Goal: Information Seeking & Learning: Learn about a topic

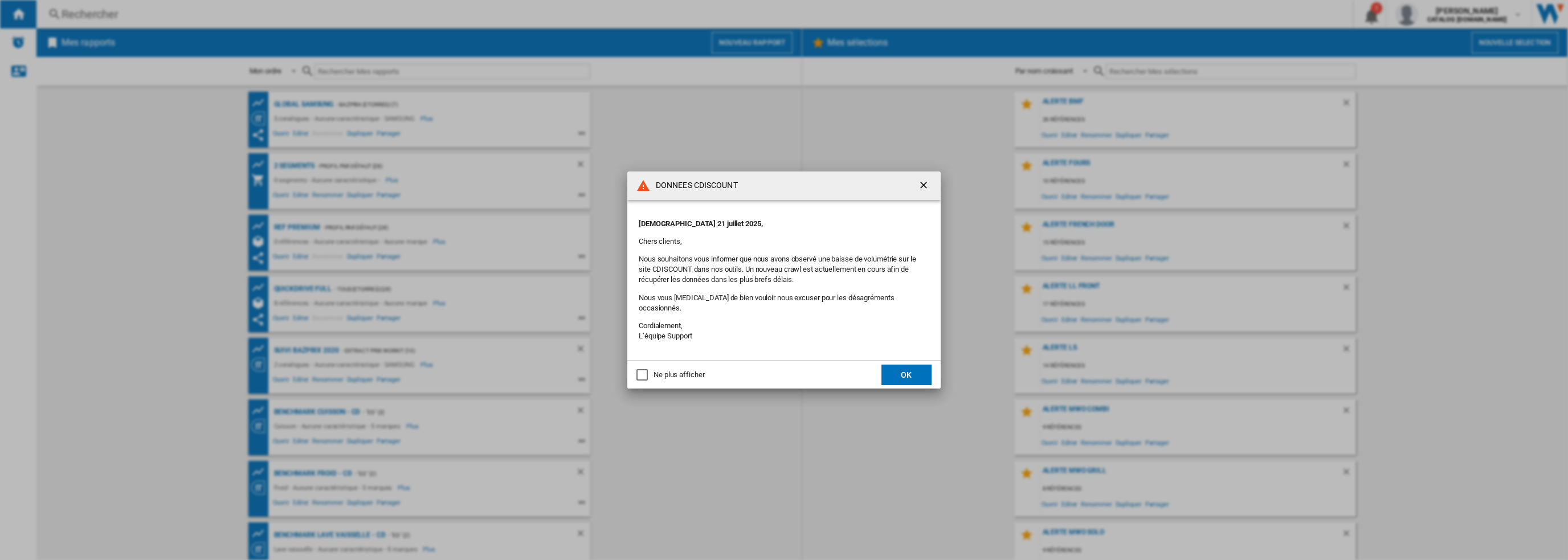
click at [912, 365] on button "OK" at bounding box center [907, 375] width 50 height 21
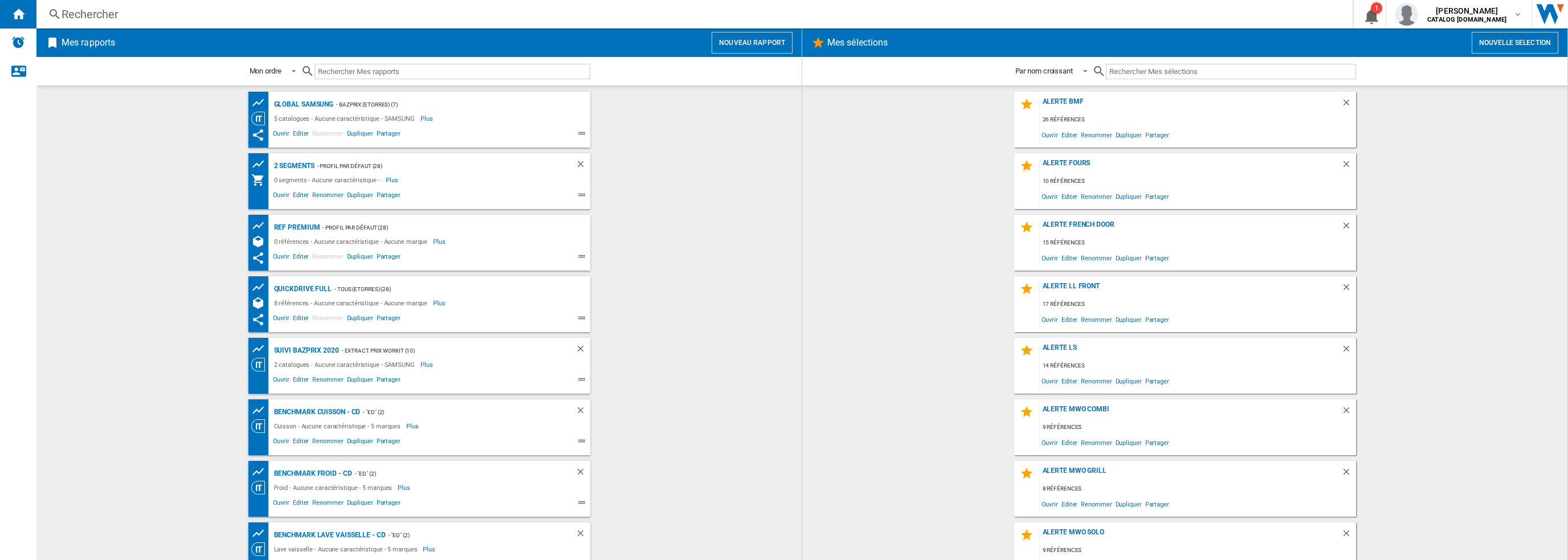
click at [364, 19] on div "Rechercher" at bounding box center [693, 15] width 1262 height 16
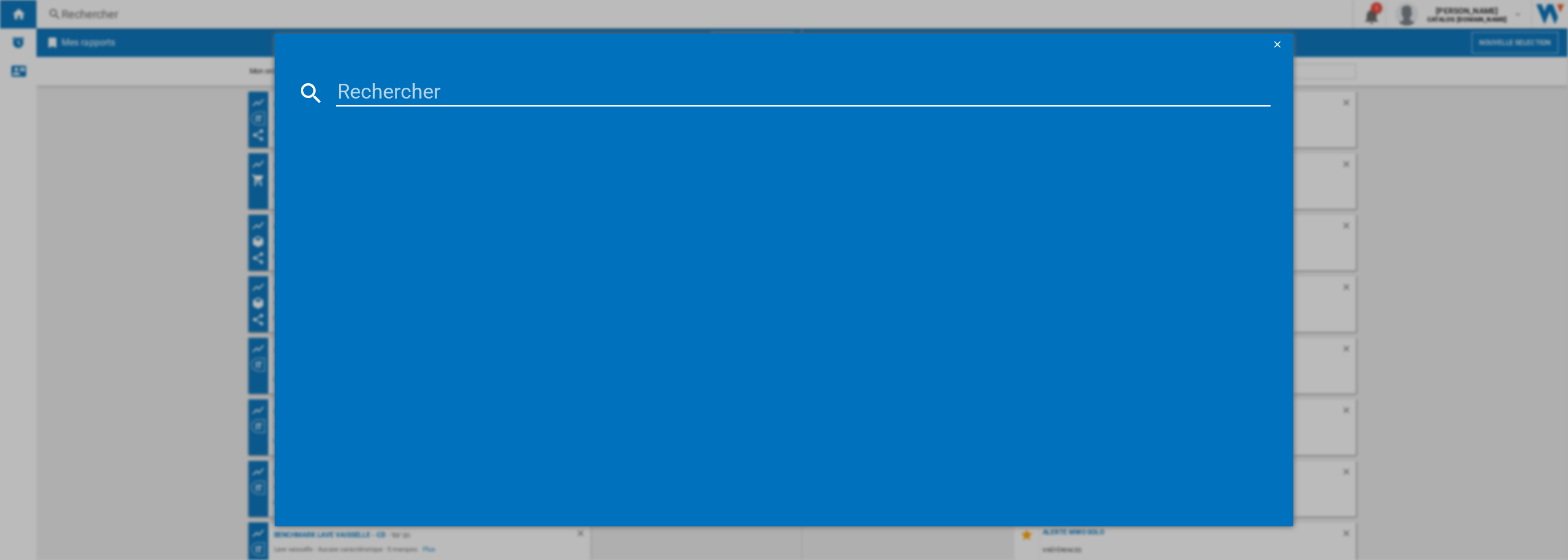
click at [417, 91] on input at bounding box center [804, 93] width 935 height 27
paste input "B3931N"
type input "B3931N"
click at [412, 159] on div "BISSELL SPOTCLEAN C5 PRO B3931N NOIR" at bounding box center [790, 166] width 956 height 18
click at [404, 167] on div "BISSELL SPOTCLEAN C5 PRO B3931N NOIR" at bounding box center [792, 166] width 924 height 11
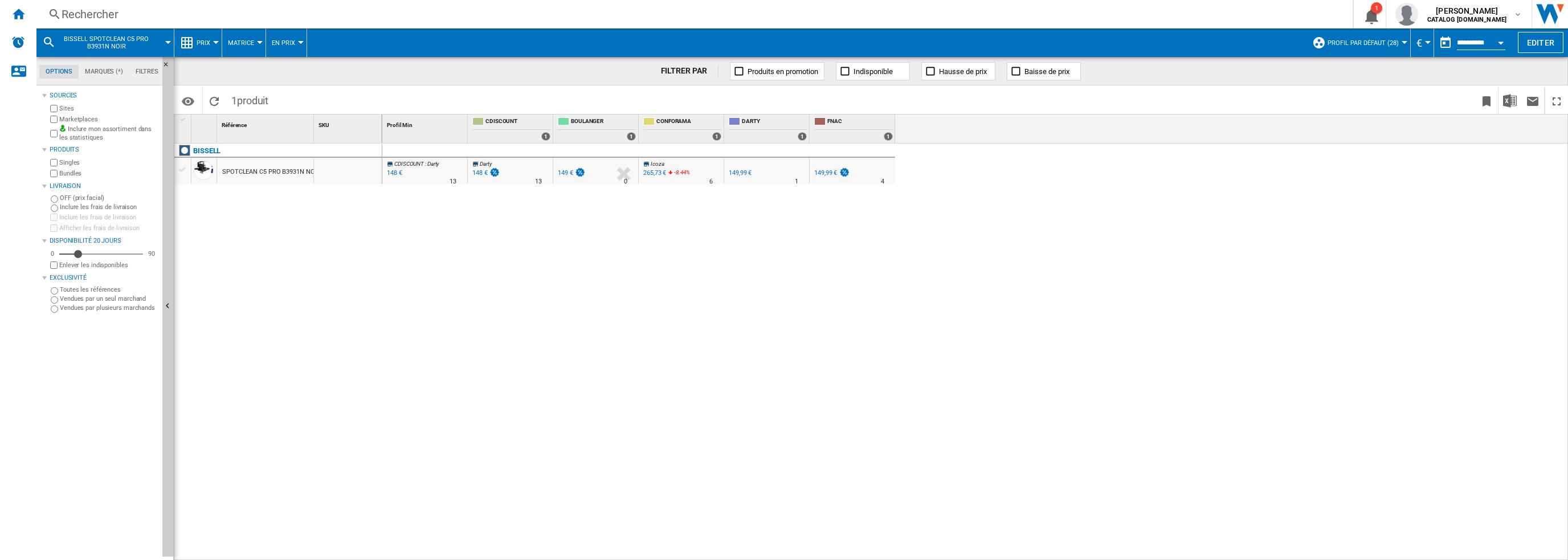
click at [266, 171] on div "SPOTCLEAN C5 PRO B3931N NOIR" at bounding box center [271, 172] width 98 height 26
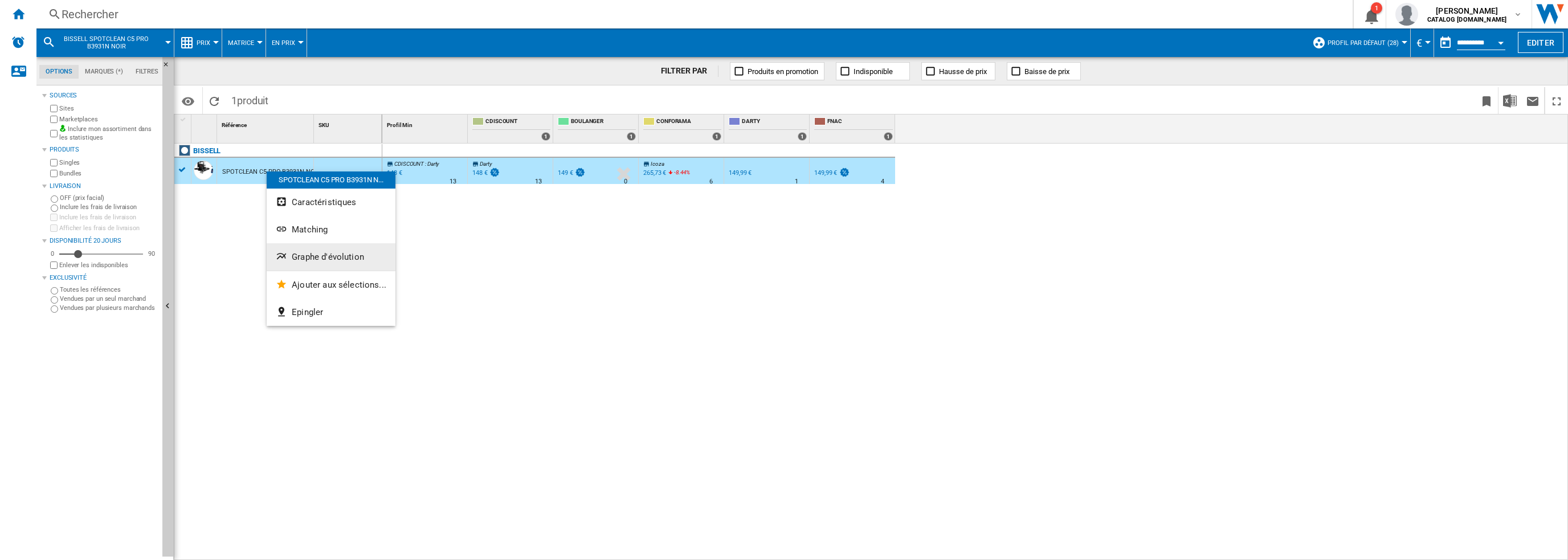
click at [317, 252] on span "Graphe d'évolution" at bounding box center [328, 257] width 72 height 10
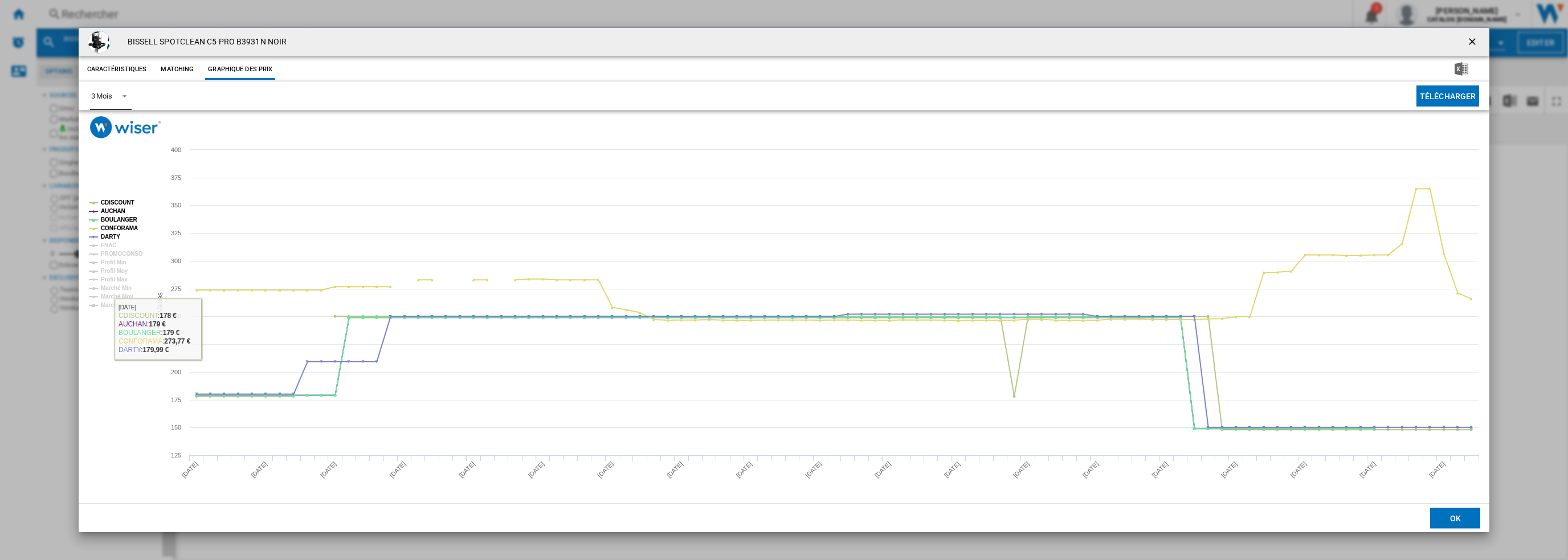
click at [114, 96] on md-select-value "3 Mois" at bounding box center [110, 96] width 42 height 28
click at [108, 127] on div "6 Mois" at bounding box center [101, 124] width 21 height 10
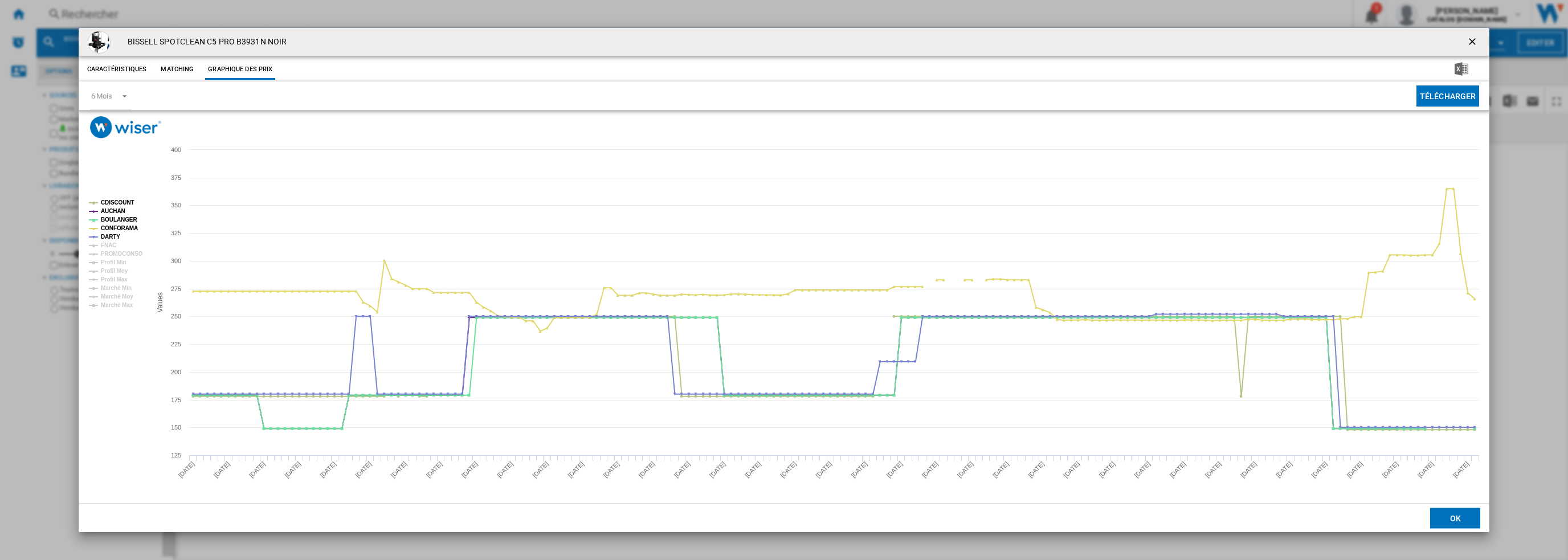
click at [38, 394] on div "BISSELL SPOTCLEAN C5 PRO B3931N NOIR Caractéristiques Matching Graphique des pr…" at bounding box center [784, 280] width 1568 height 560
click at [1475, 39] on ng-md-icon "getI18NText('BUTTONS.CLOSE_DIALOG')" at bounding box center [1474, 43] width 14 height 14
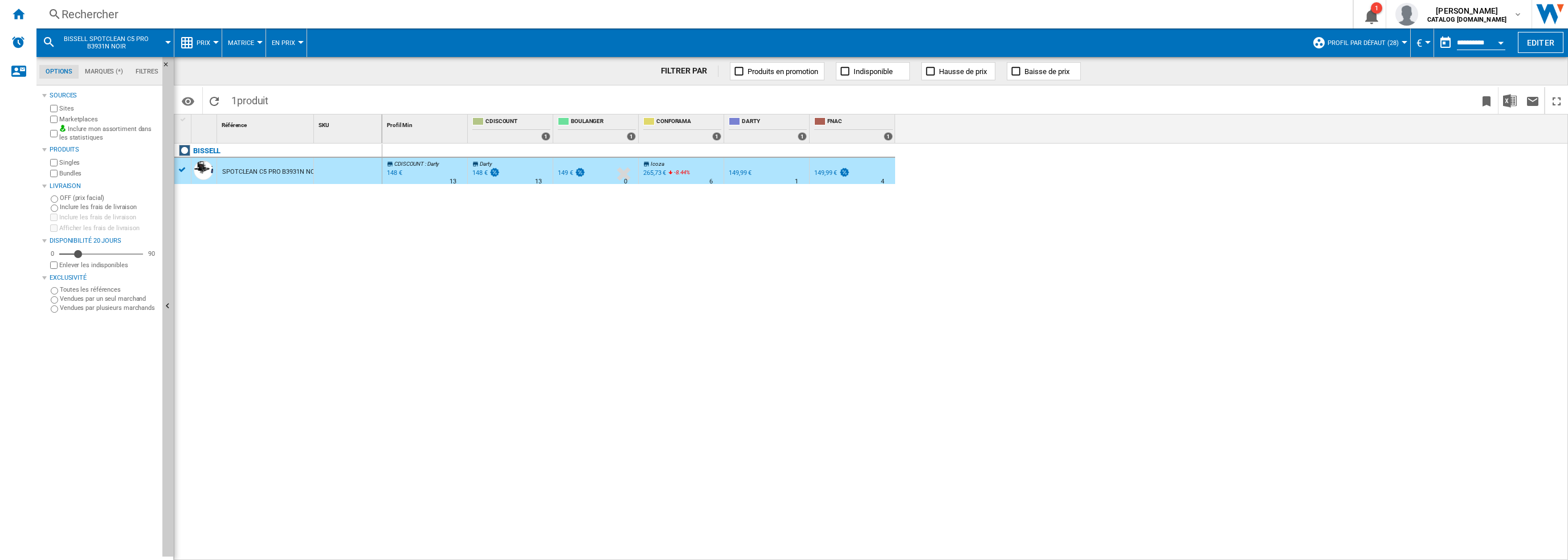
click at [269, 16] on div "Rechercher" at bounding box center [693, 15] width 1262 height 16
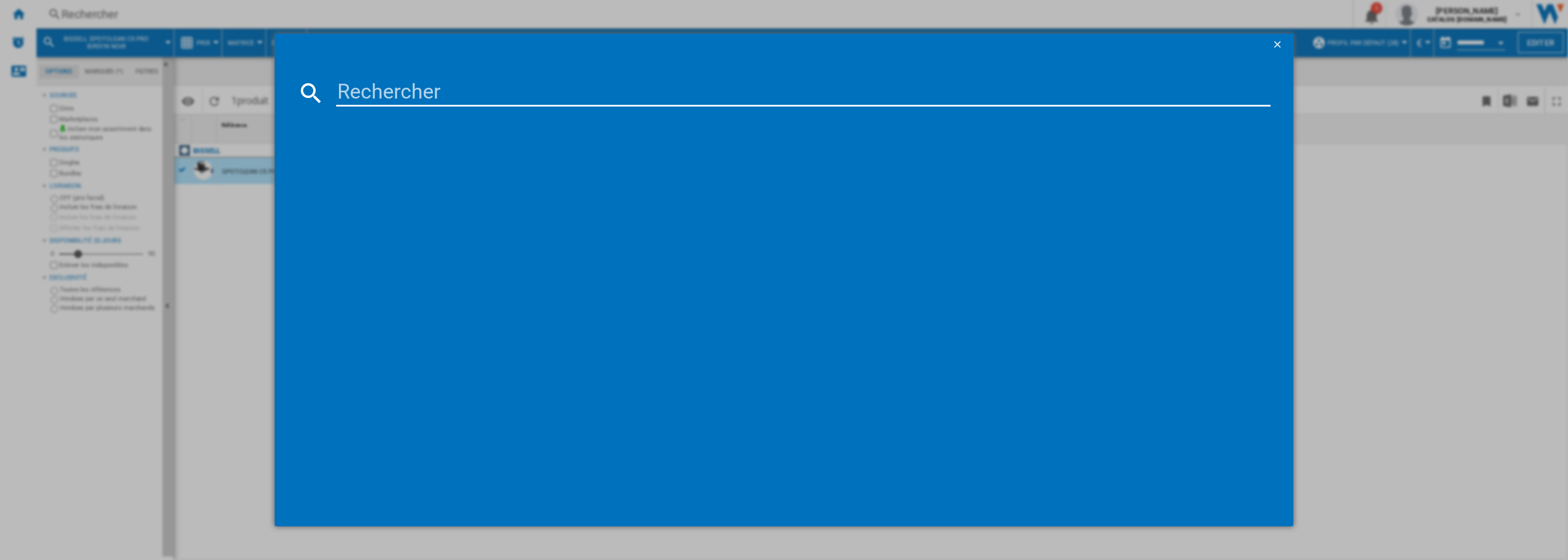
type input "IN5021F0"
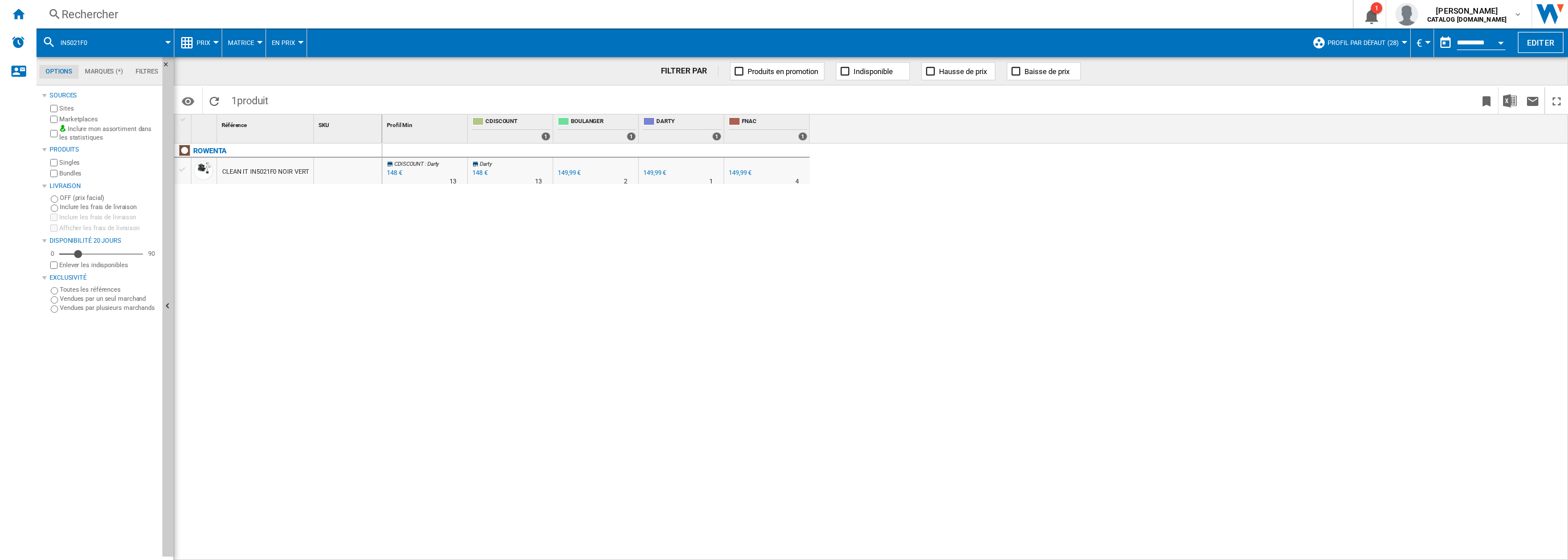
click at [271, 171] on div "CLEAN IT IN5021F0 NOIR VERT" at bounding box center [266, 172] width 87 height 26
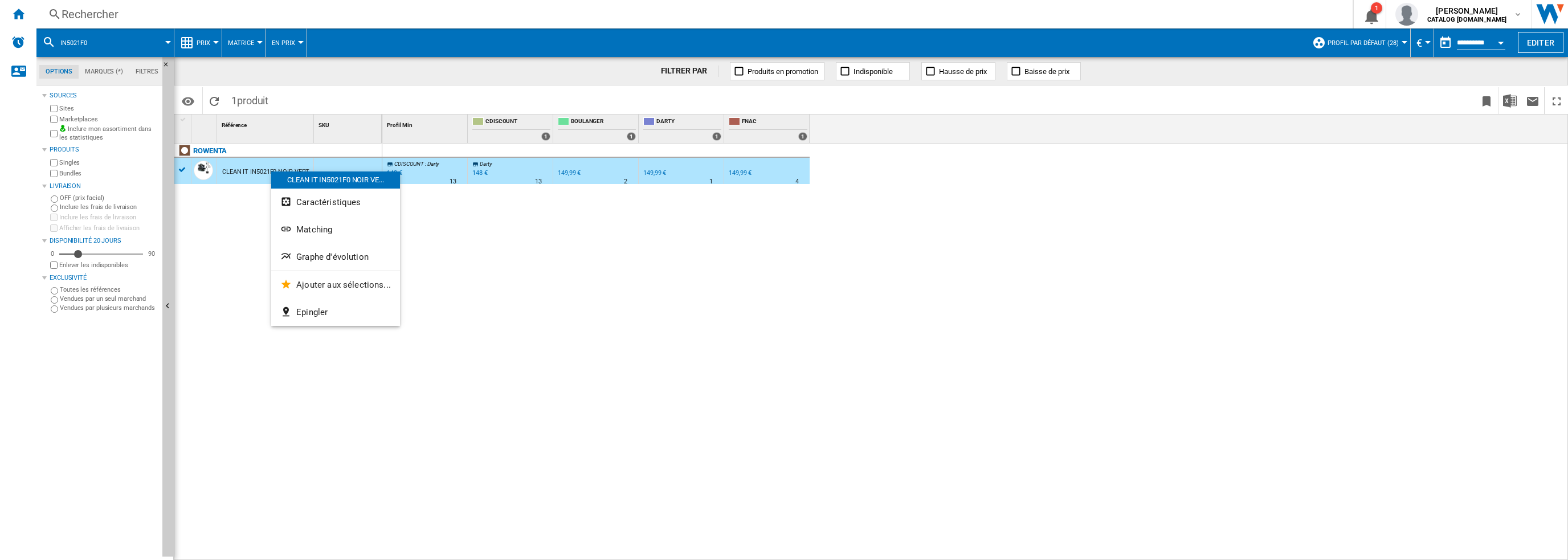
click at [339, 251] on button "Graphe d'évolution" at bounding box center [335, 257] width 129 height 27
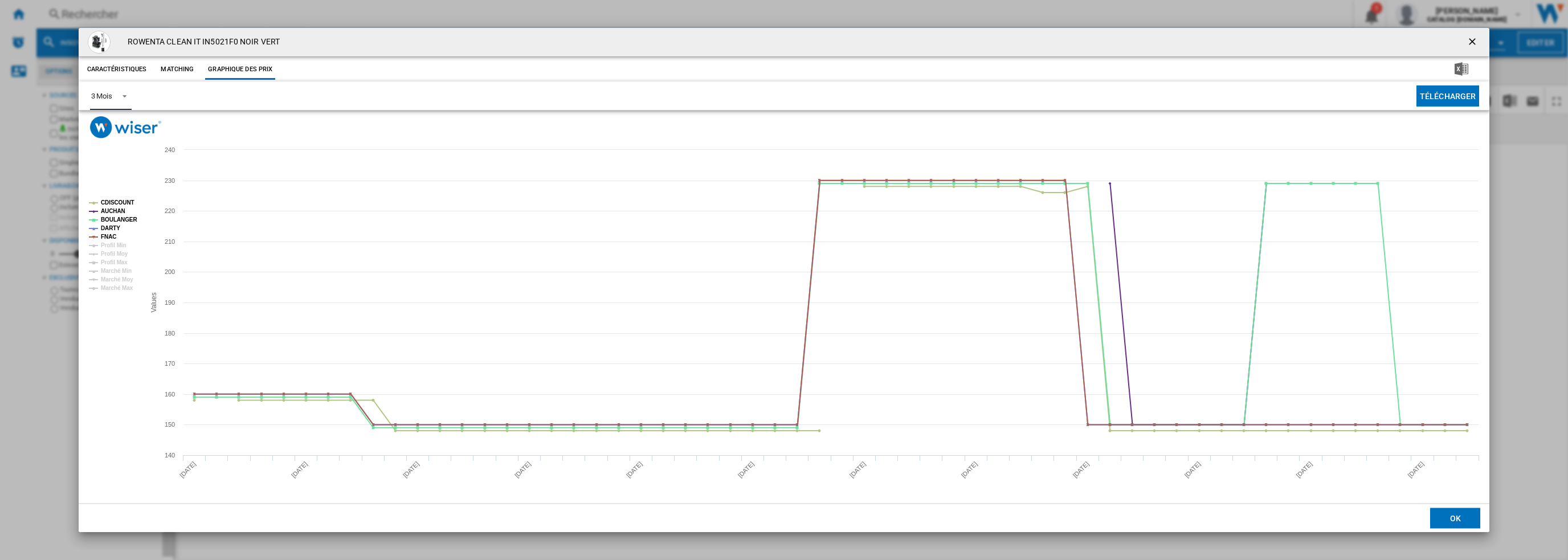
click at [112, 92] on div "3 Mois" at bounding box center [102, 96] width 21 height 9
click at [110, 125] on div "6 Mois" at bounding box center [101, 124] width 21 height 10
click at [1472, 43] on ng-md-icon "getI18NText('BUTTONS.CLOSE_DIALOG')" at bounding box center [1474, 43] width 14 height 14
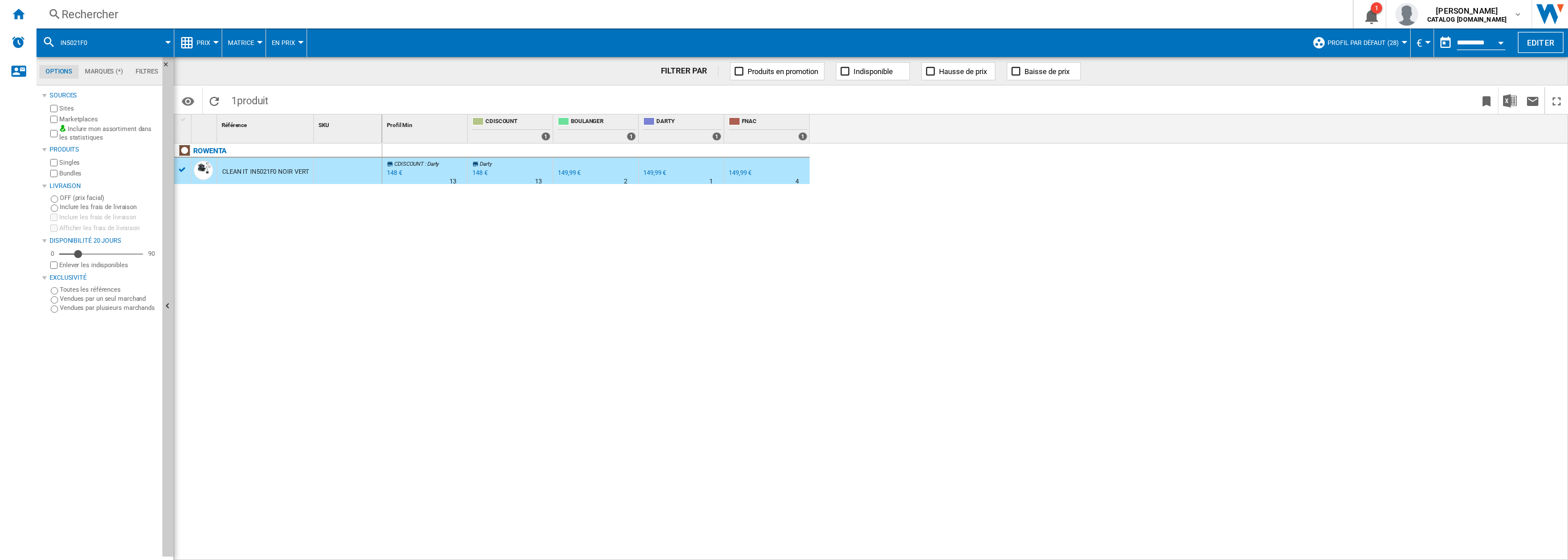
click at [561, 9] on div "Rechercher" at bounding box center [693, 15] width 1262 height 16
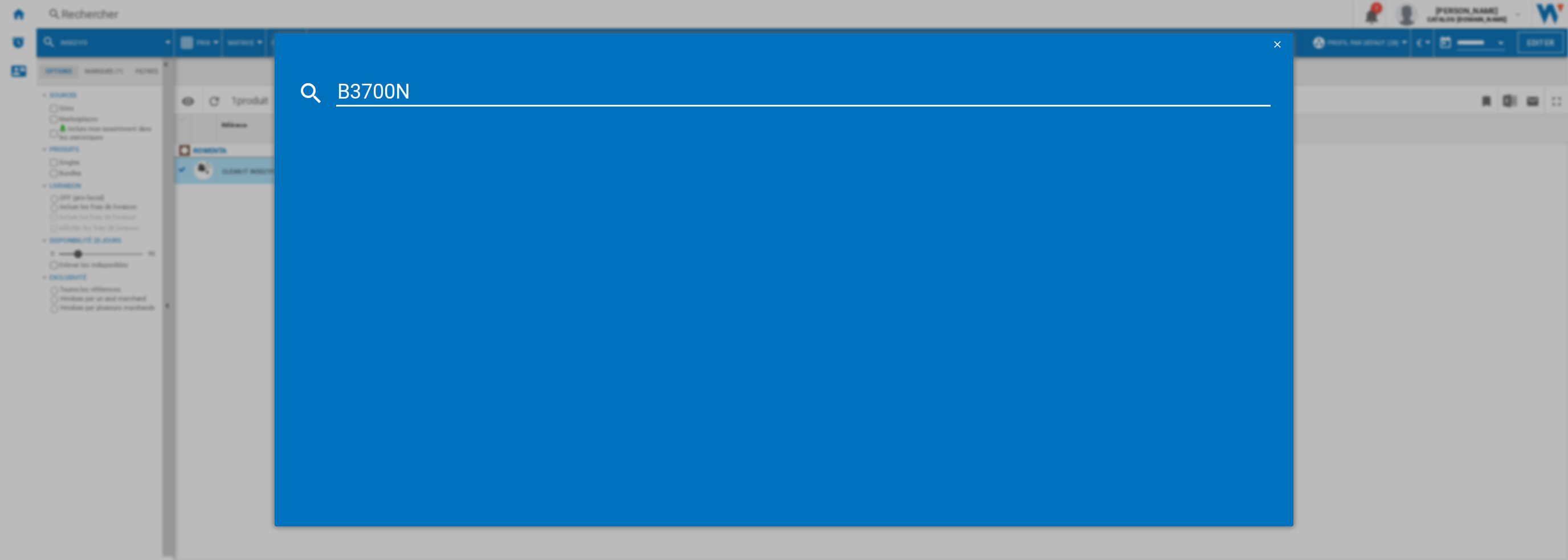
type input "B3700N"
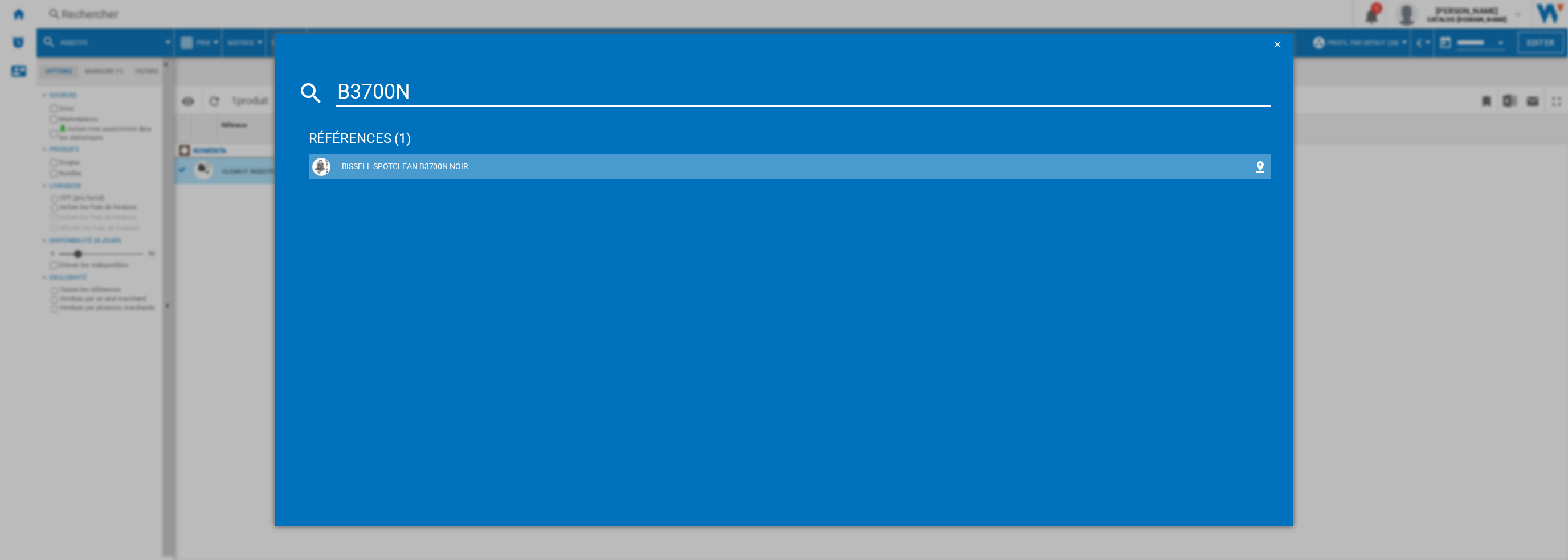
click at [410, 163] on div "BISSELL SPOTCLEAN B3700N NOIR" at bounding box center [792, 166] width 924 height 11
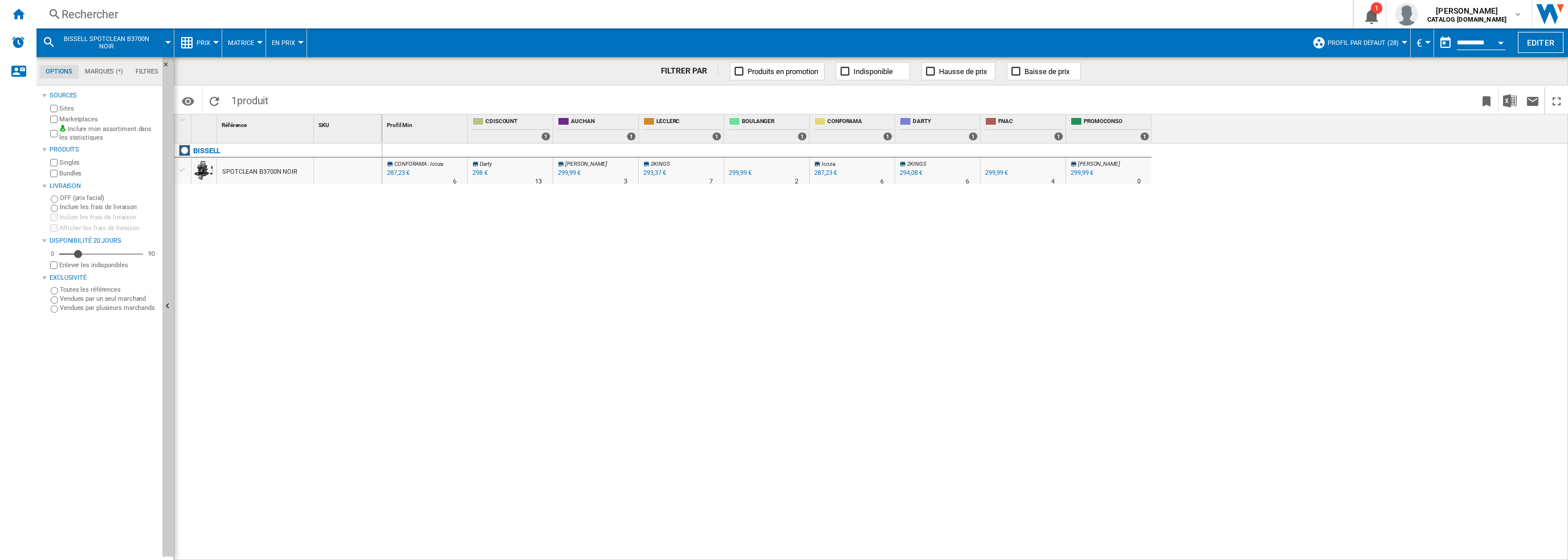
click at [255, 170] on div "SPOTCLEAN B3700N NOIR" at bounding box center [260, 172] width 75 height 26
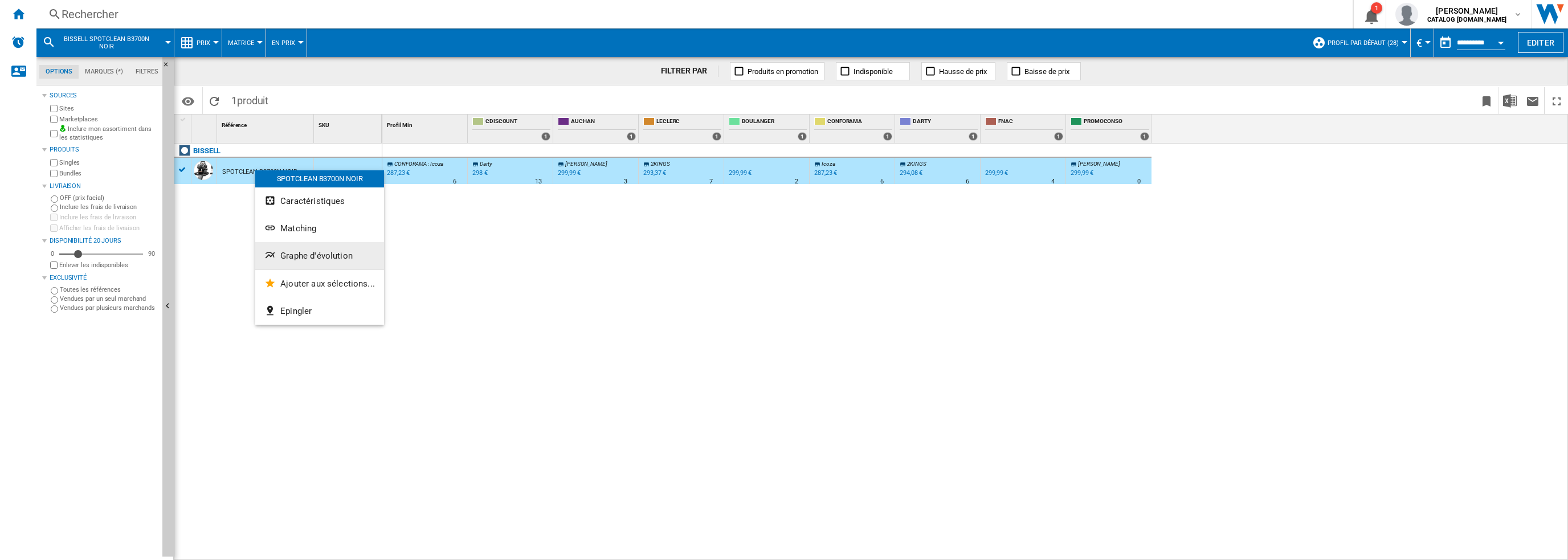
click at [326, 261] on button "Graphe d'évolution" at bounding box center [319, 255] width 129 height 27
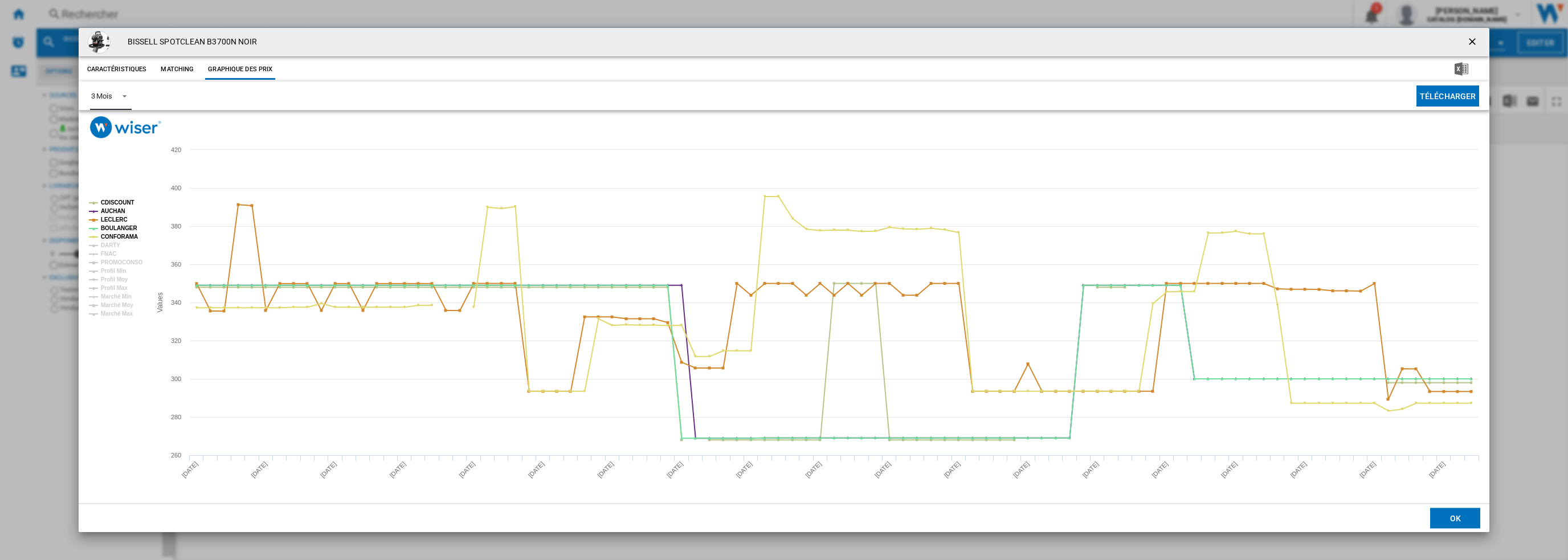
click at [105, 91] on span "3 Mois" at bounding box center [102, 96] width 21 height 10
click at [114, 130] on md-option "6 Mois" at bounding box center [120, 123] width 77 height 27
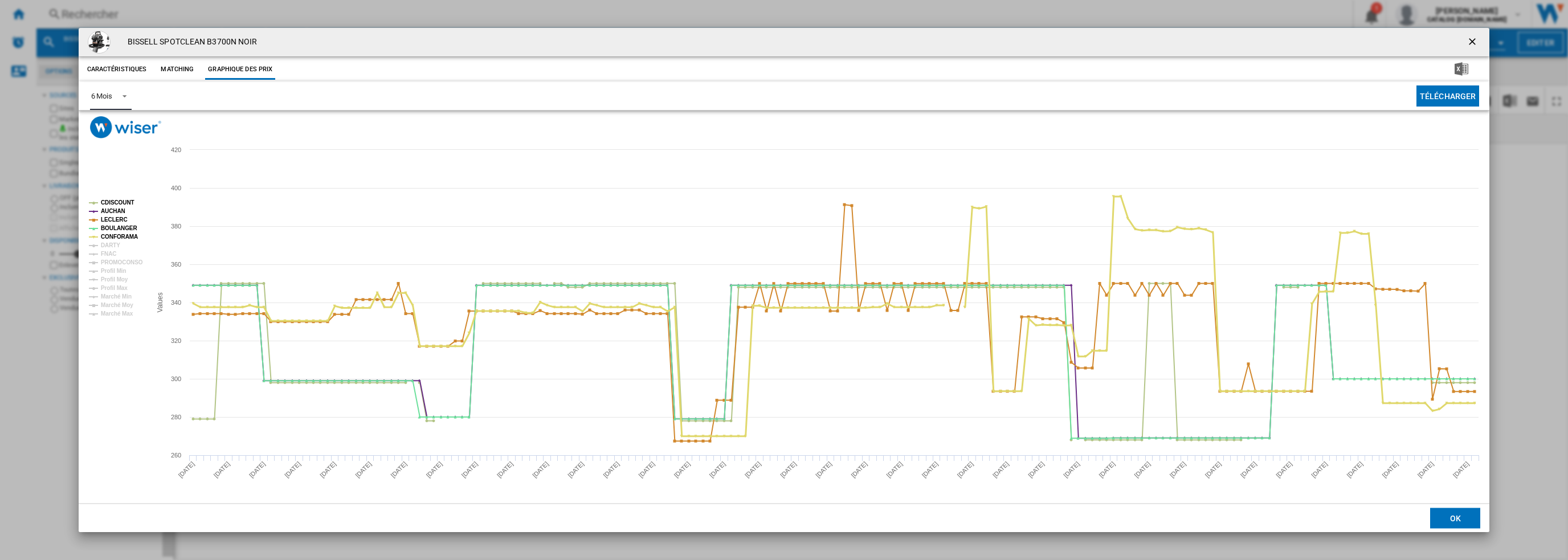
click at [125, 238] on tspan "CONFORAMA" at bounding box center [119, 236] width 37 height 7
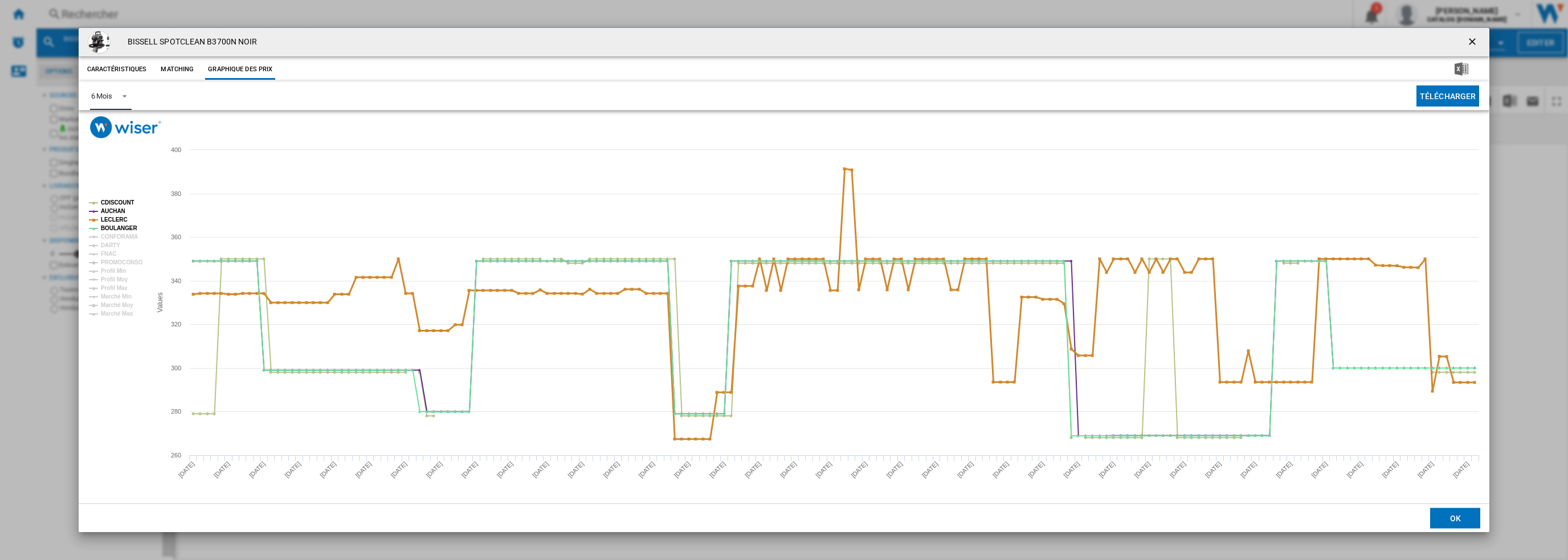
click at [110, 219] on tspan "LECLERC" at bounding box center [114, 219] width 27 height 7
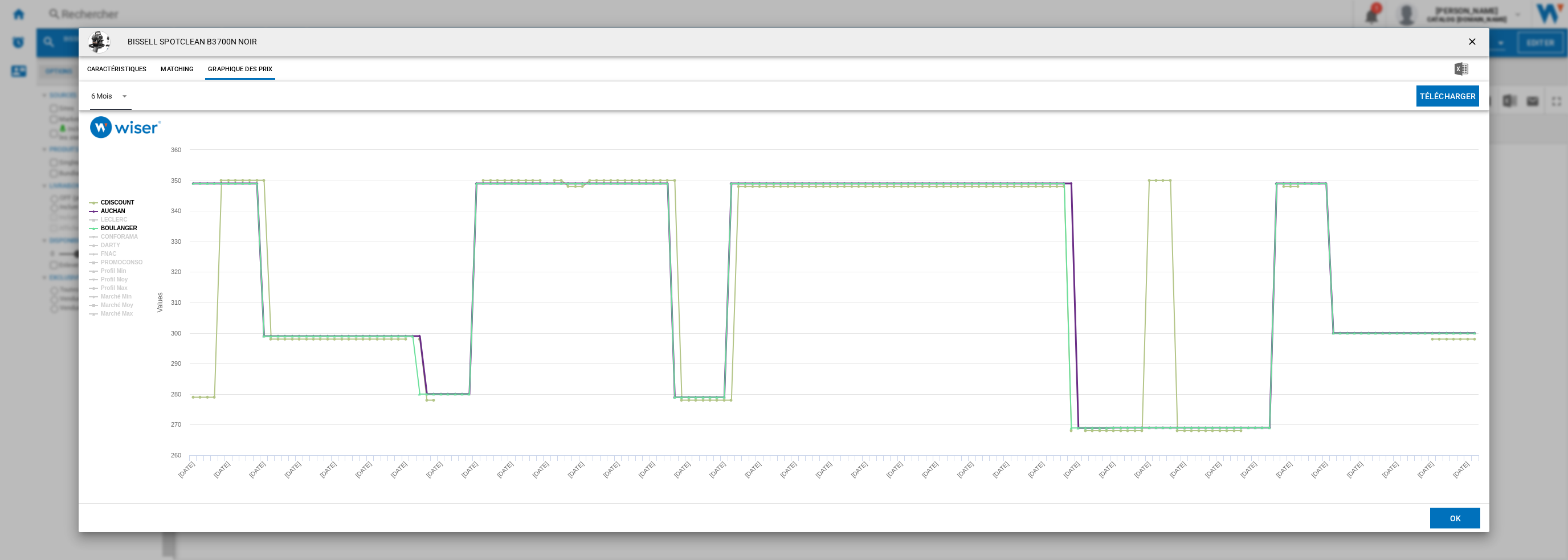
click at [115, 211] on tspan "AUCHAN" at bounding box center [113, 211] width 24 height 7
click at [113, 246] on tspan "DARTY" at bounding box center [110, 245] width 19 height 7
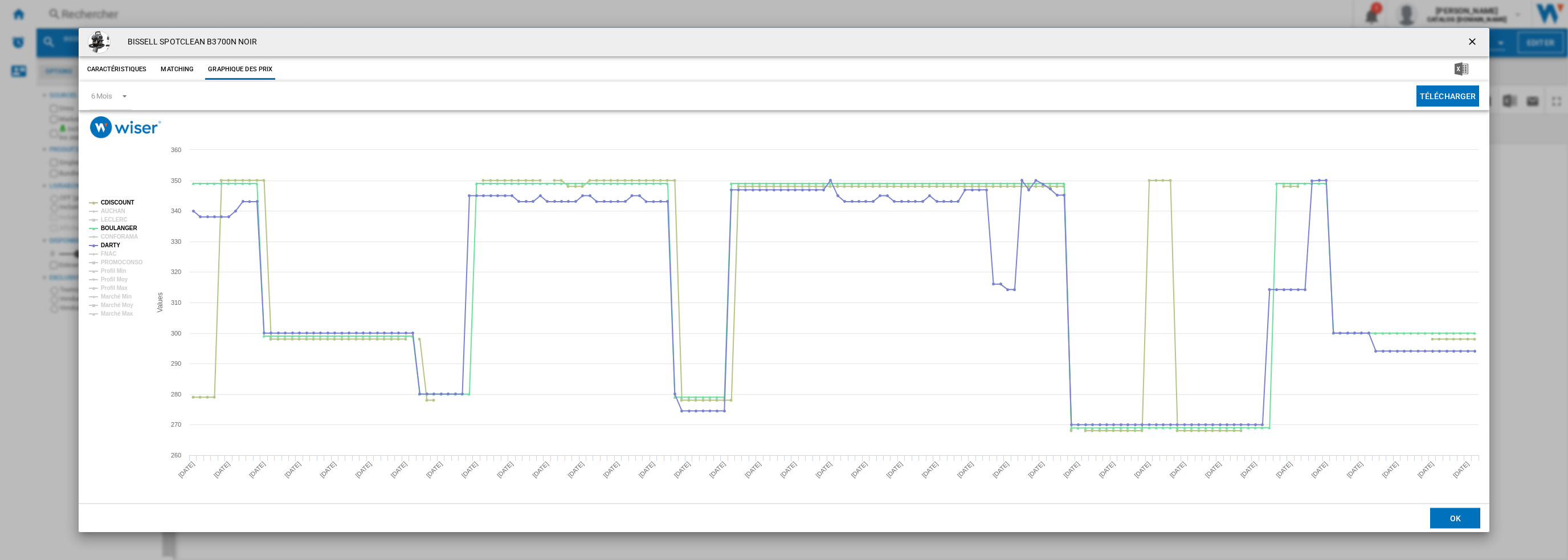
click at [295, 9] on div "BISSELL SPOTCLEAN B3700N NOIR Caractéristiques Matching Graphique des prix pric…" at bounding box center [784, 280] width 1568 height 560
drag, startPoint x: 1477, startPoint y: 42, endPoint x: 1429, endPoint y: 36, distance: 48.4
click at [1475, 42] on ng-md-icon "getI18NText('BUTTONS.CLOSE_DIALOG')" at bounding box center [1474, 43] width 14 height 14
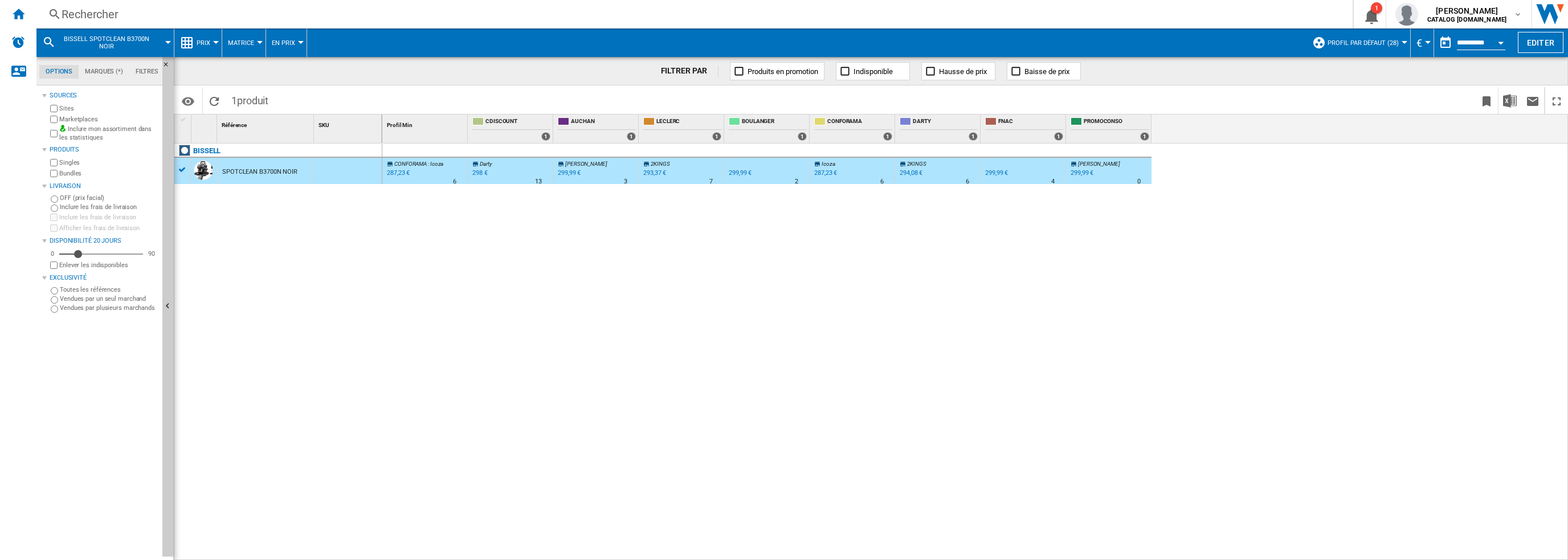
click at [726, 11] on div "Rechercher" at bounding box center [693, 15] width 1262 height 16
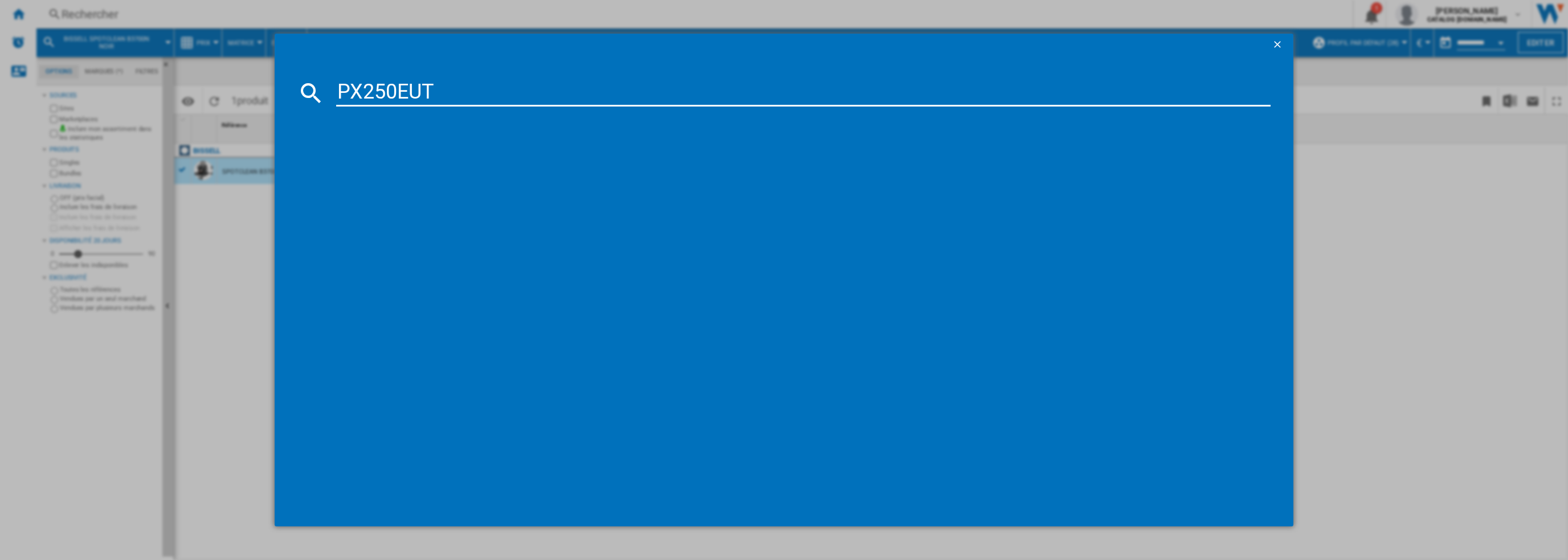
type input "PX250EUT"
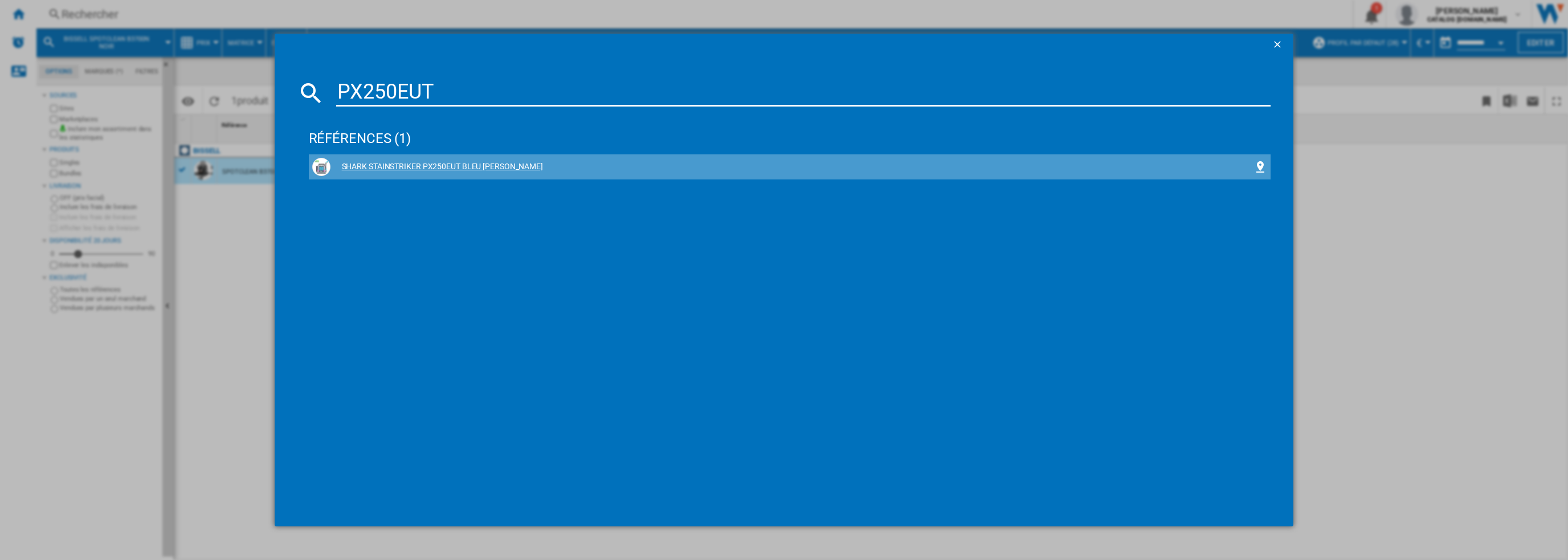
click at [364, 166] on div "SHARK STAINSTRIKER PX250EUT BLEU [PERSON_NAME]" at bounding box center [792, 166] width 924 height 11
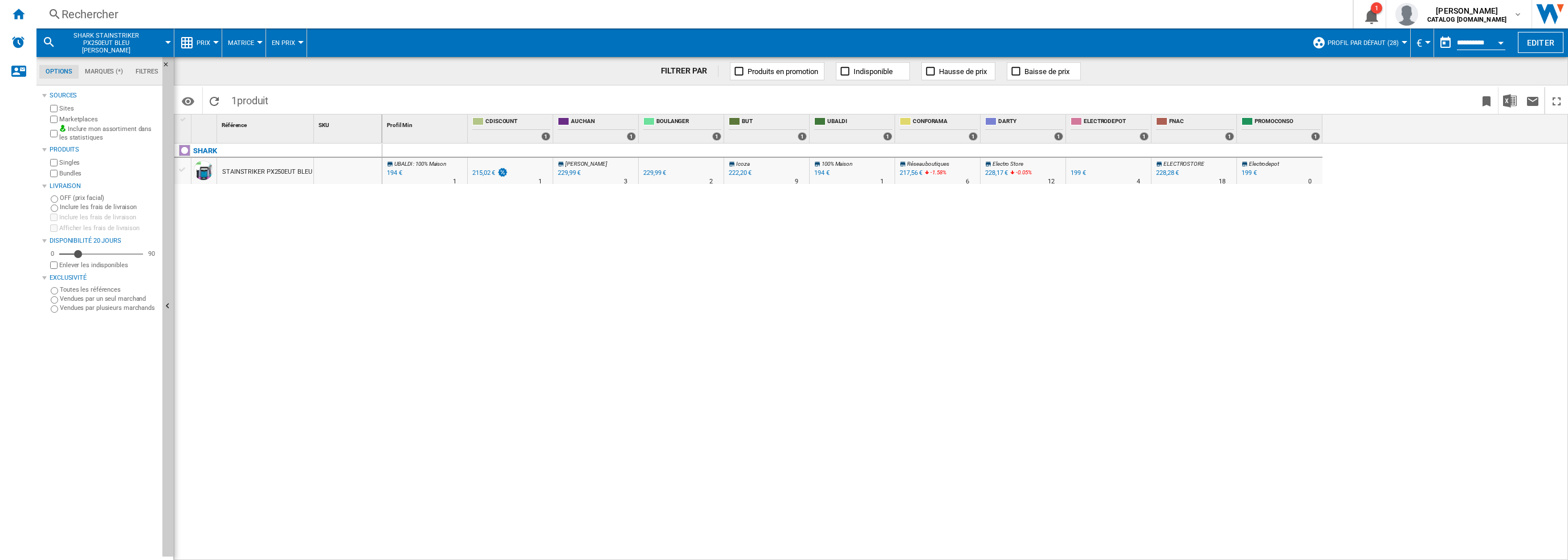
click at [266, 173] on div "STAINSTRIKER PX250EUT BLEU [PERSON_NAME]" at bounding box center [292, 172] width 139 height 26
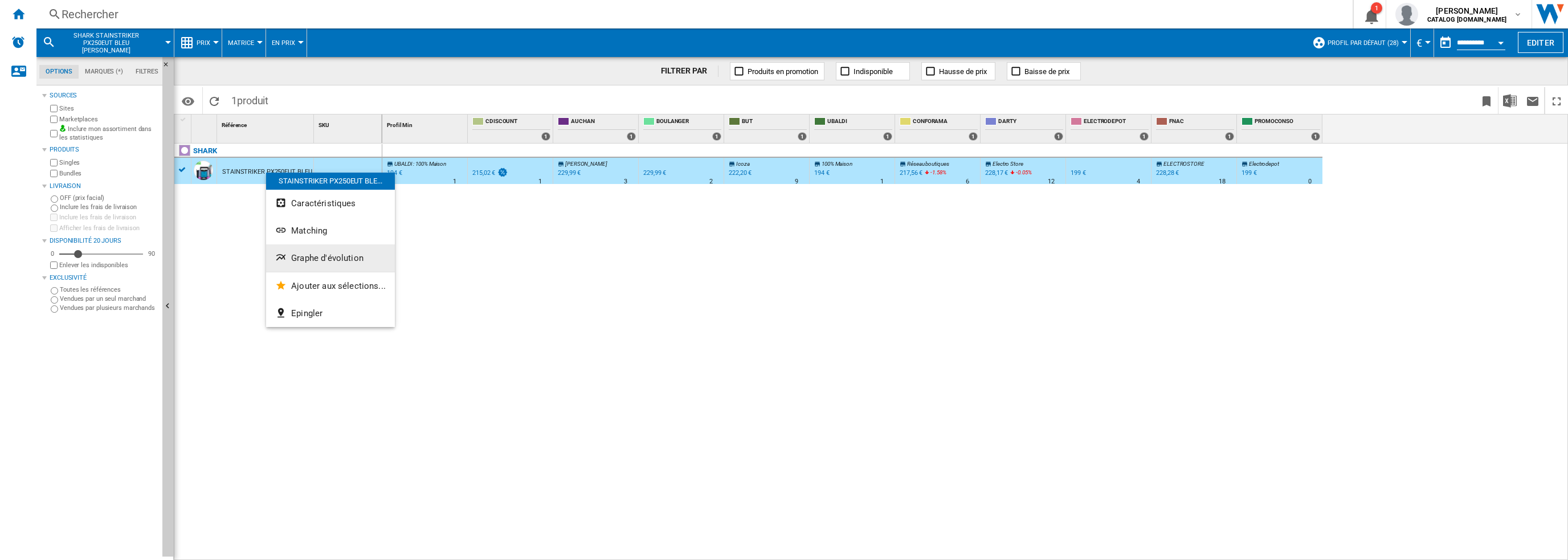
click at [319, 257] on span "Graphe d'évolution" at bounding box center [328, 258] width 72 height 10
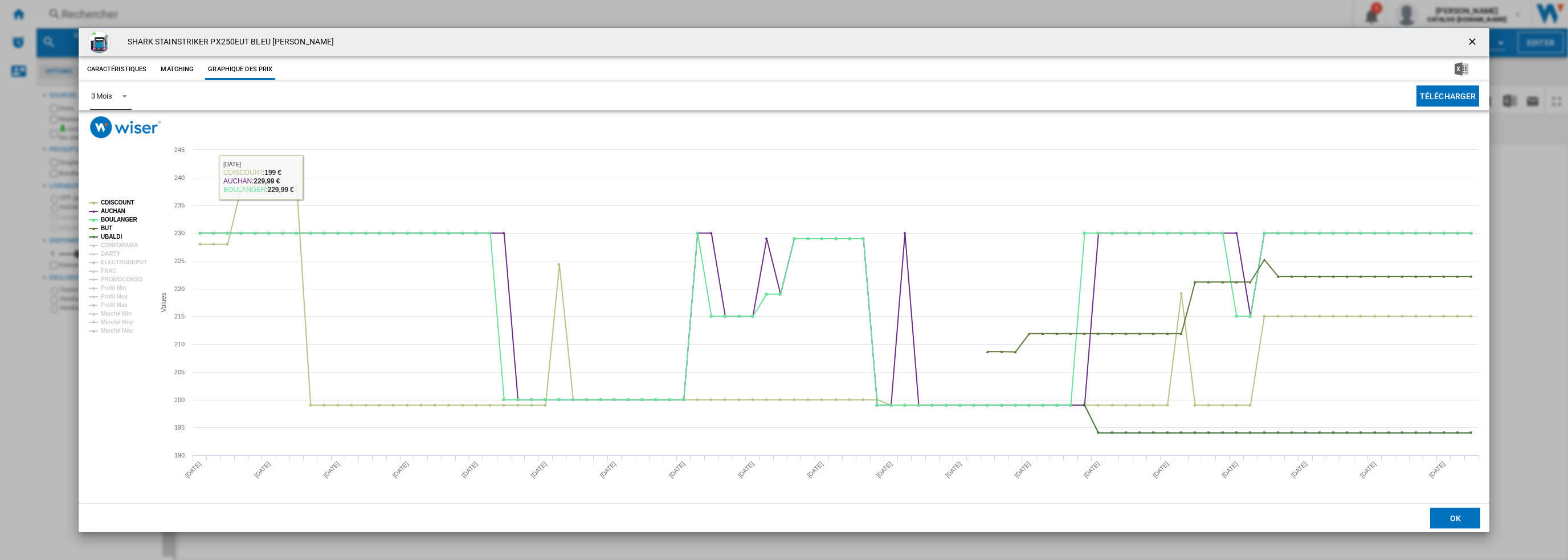
click at [98, 94] on div "3 Mois" at bounding box center [102, 96] width 21 height 9
click at [106, 125] on div "6 Mois" at bounding box center [101, 124] width 21 height 10
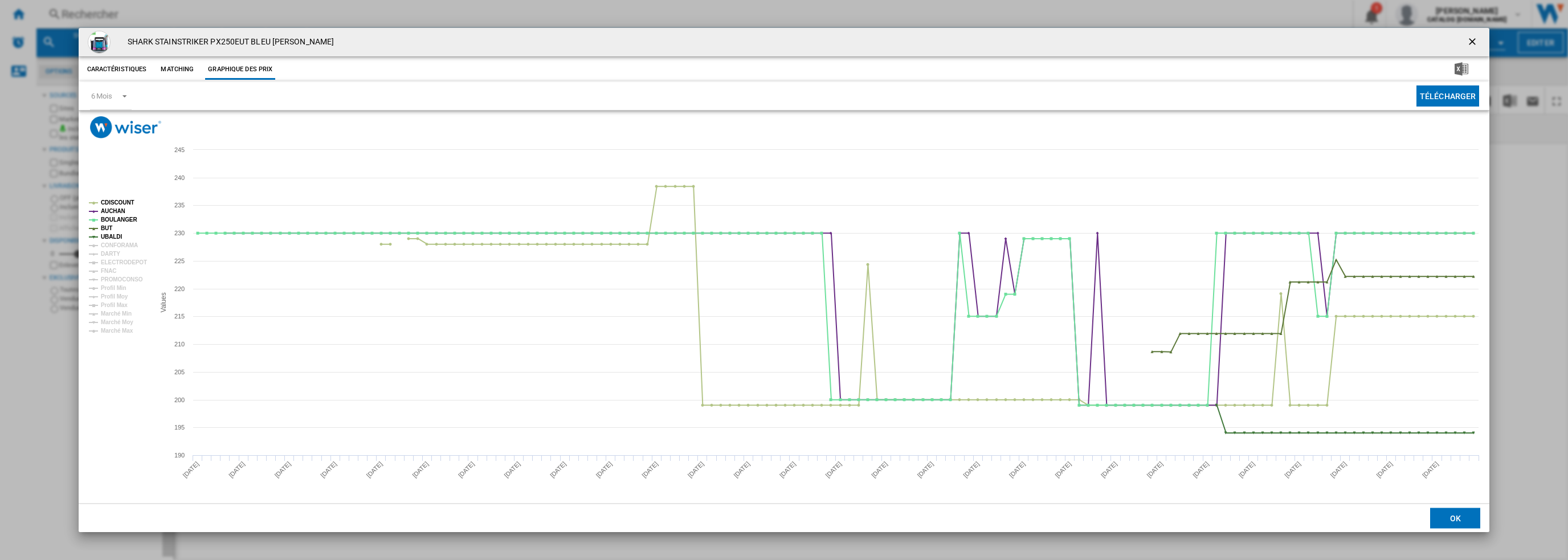
click at [1472, 40] on ng-md-icon "getI18NText('BUTTONS.CLOSE_DIALOG')" at bounding box center [1474, 43] width 14 height 14
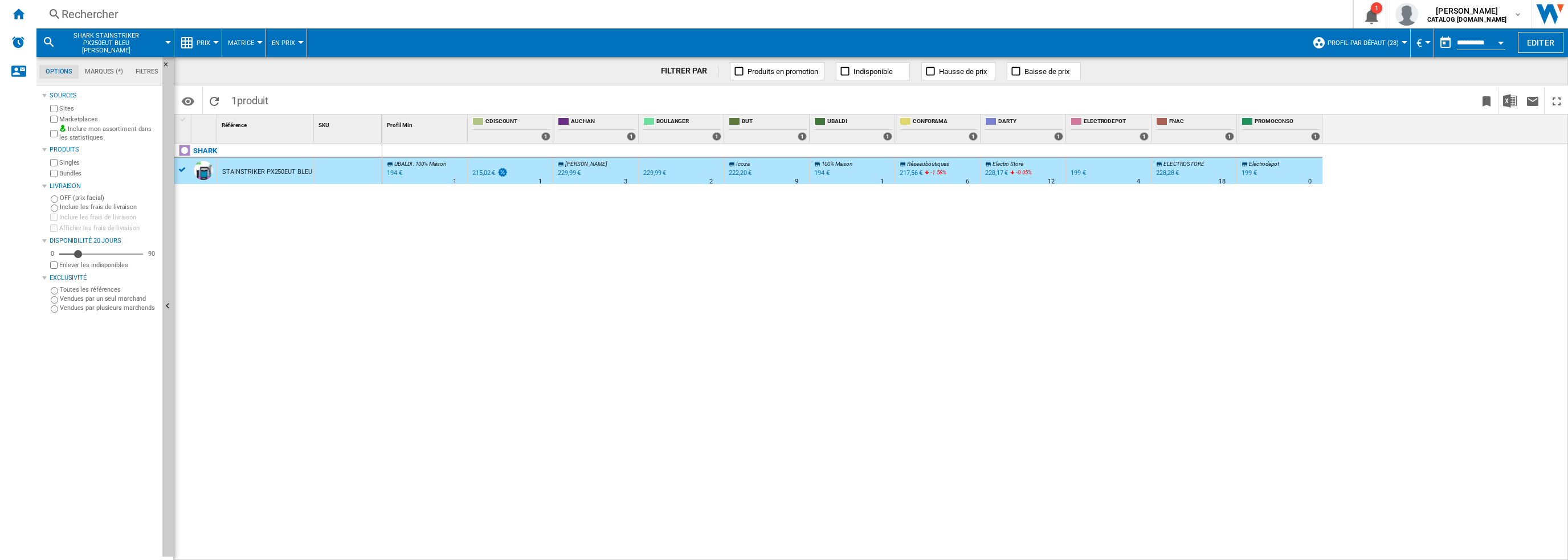
click at [229, 9] on div "Rechercher" at bounding box center [693, 15] width 1262 height 16
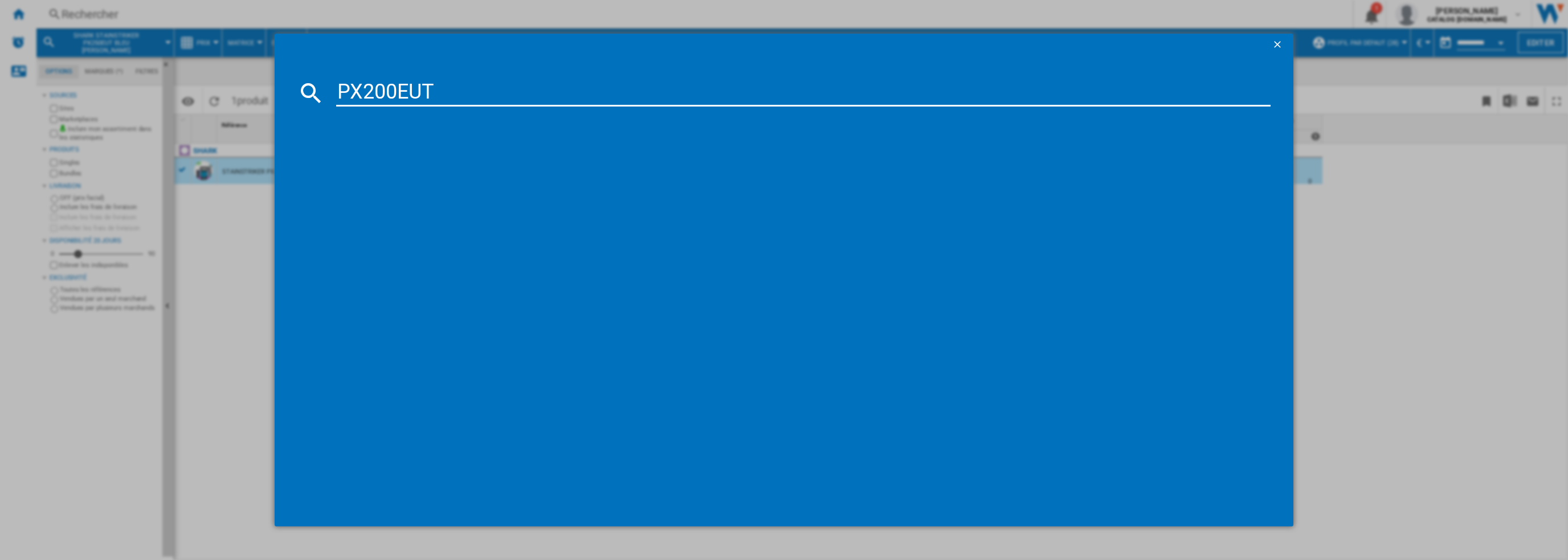
type input "PX200EUT"
click at [453, 168] on div "SHARK STAINSTRICKER PX200EUT BLANC NOIR BLEU" at bounding box center [792, 166] width 924 height 11
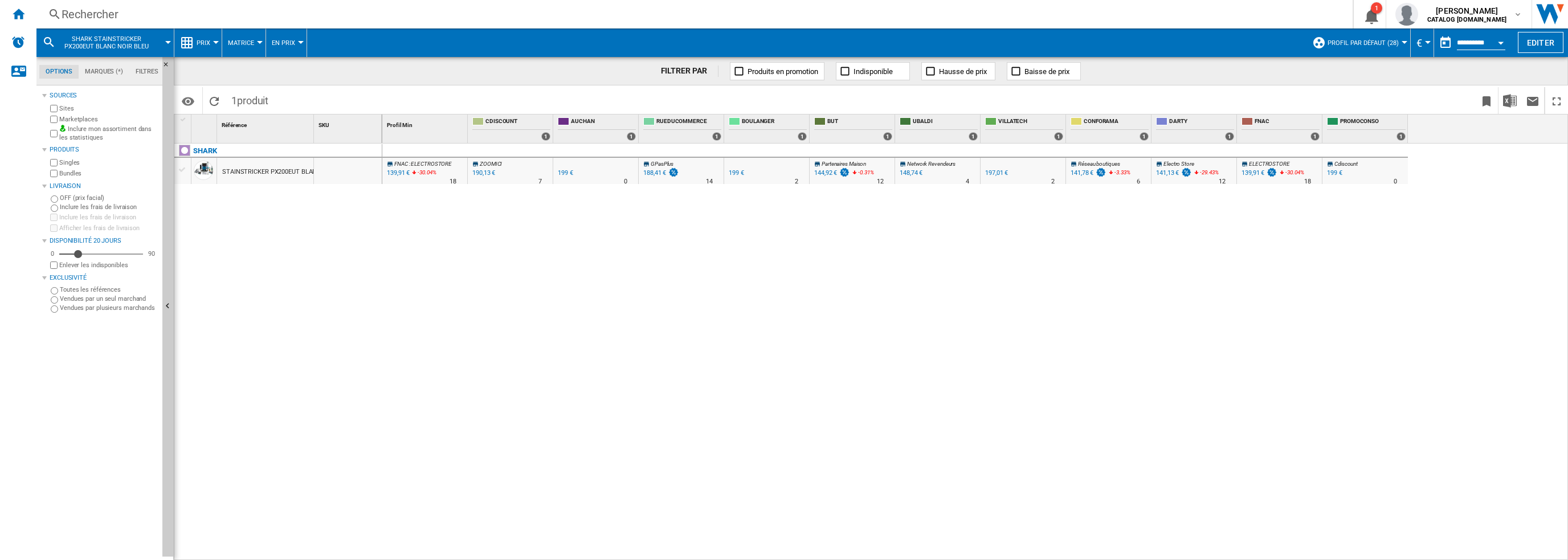
click at [252, 175] on div "STAINSTRICKER PX200EUT BLANC NOIR BLEU" at bounding box center [288, 172] width 131 height 26
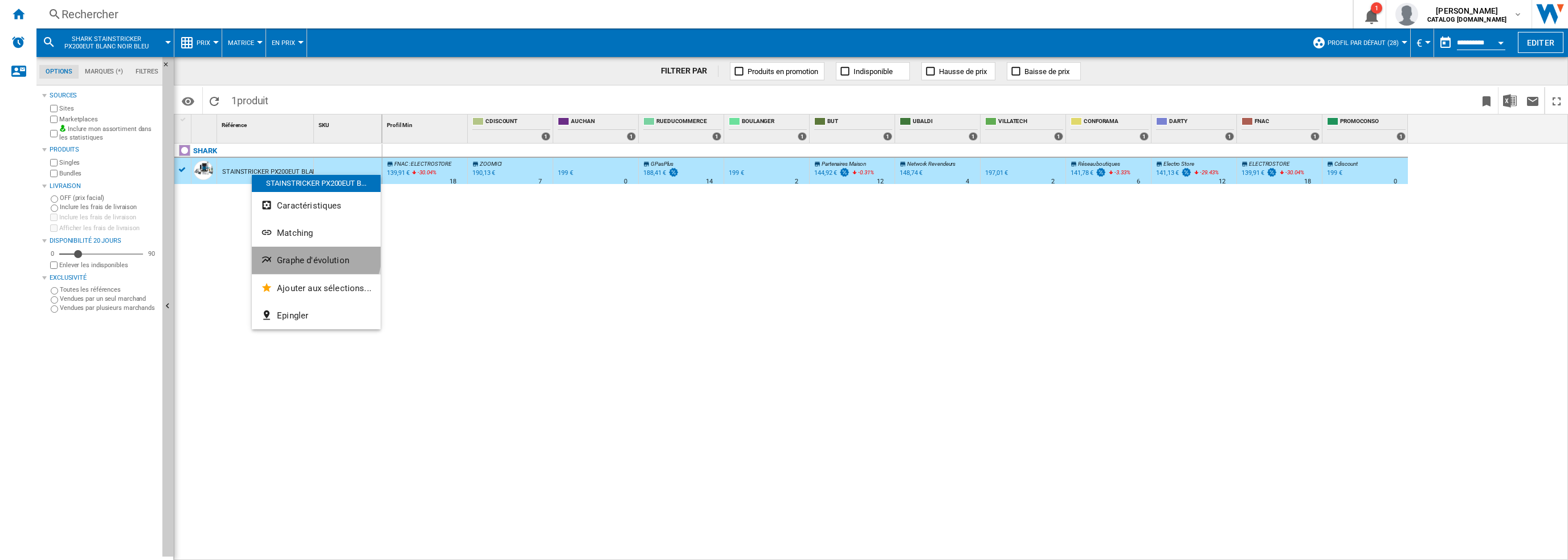
click at [311, 254] on button "Graphe d'évolution" at bounding box center [316, 260] width 129 height 27
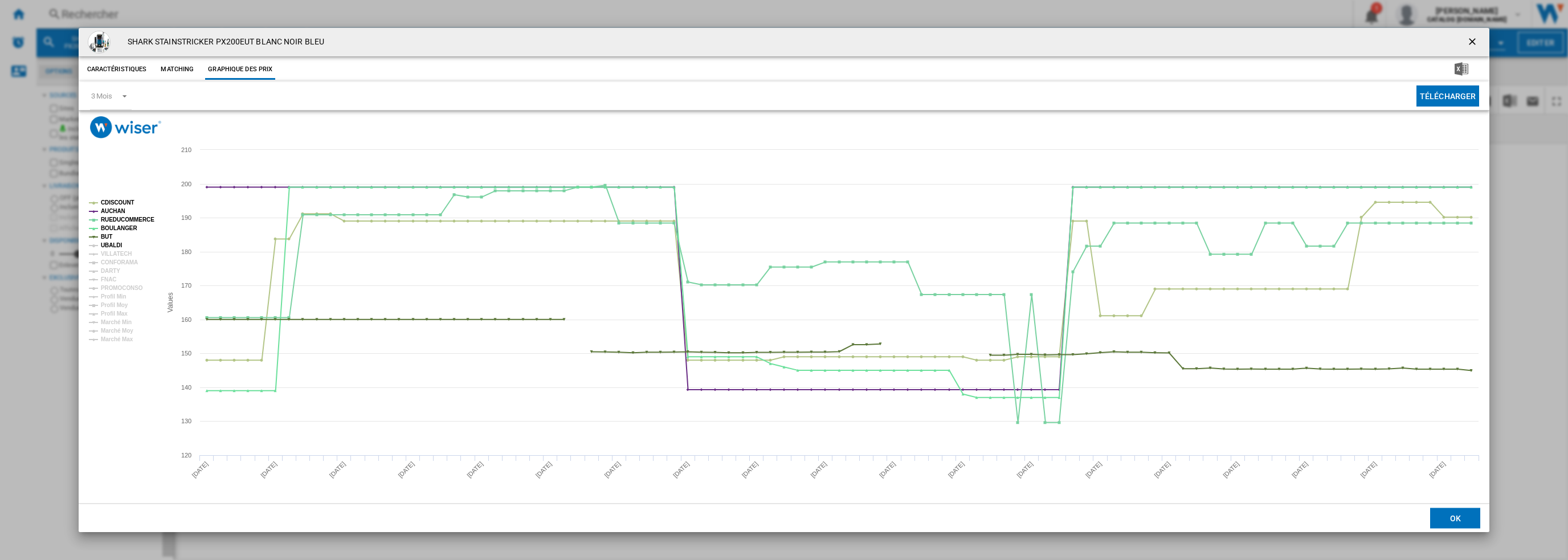
click at [101, 246] on tspan "UBALDI" at bounding box center [111, 245] width 21 height 7
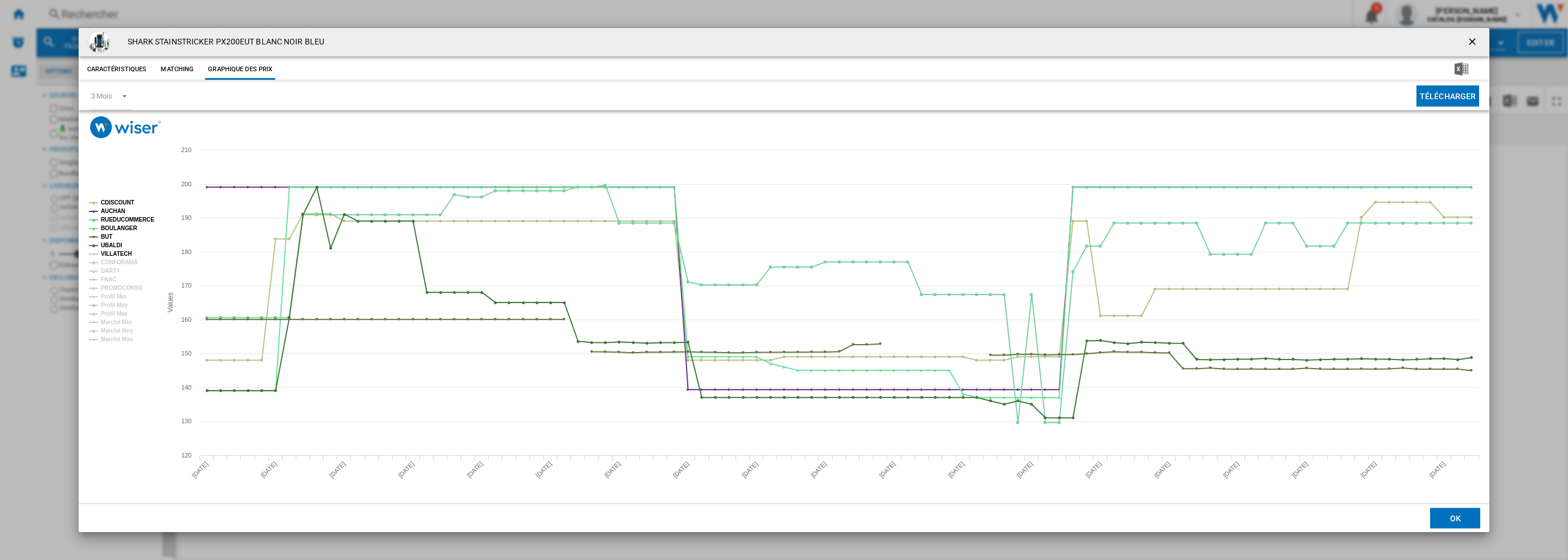
click at [115, 255] on tspan "VILLATECH" at bounding box center [116, 254] width 31 height 7
click at [107, 93] on div "3 Mois" at bounding box center [102, 96] width 21 height 9
click at [116, 130] on md-option "6 Mois" at bounding box center [120, 123] width 77 height 27
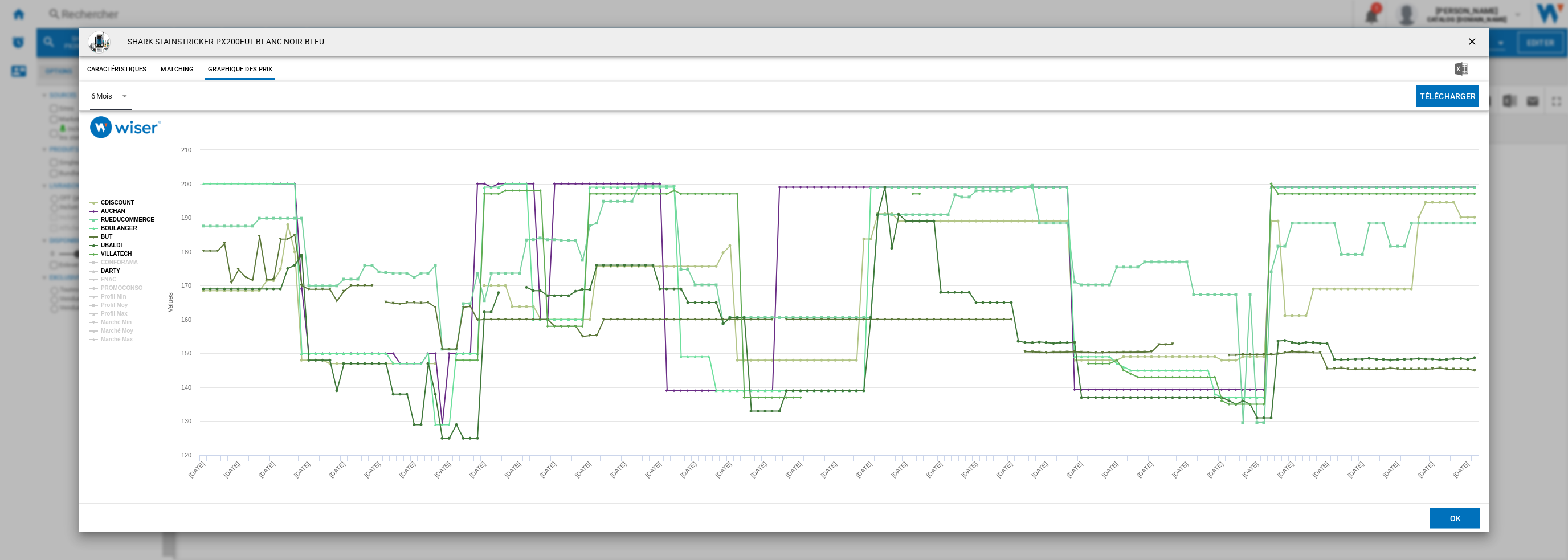
click at [112, 272] on tspan "DARTY" at bounding box center [110, 271] width 19 height 7
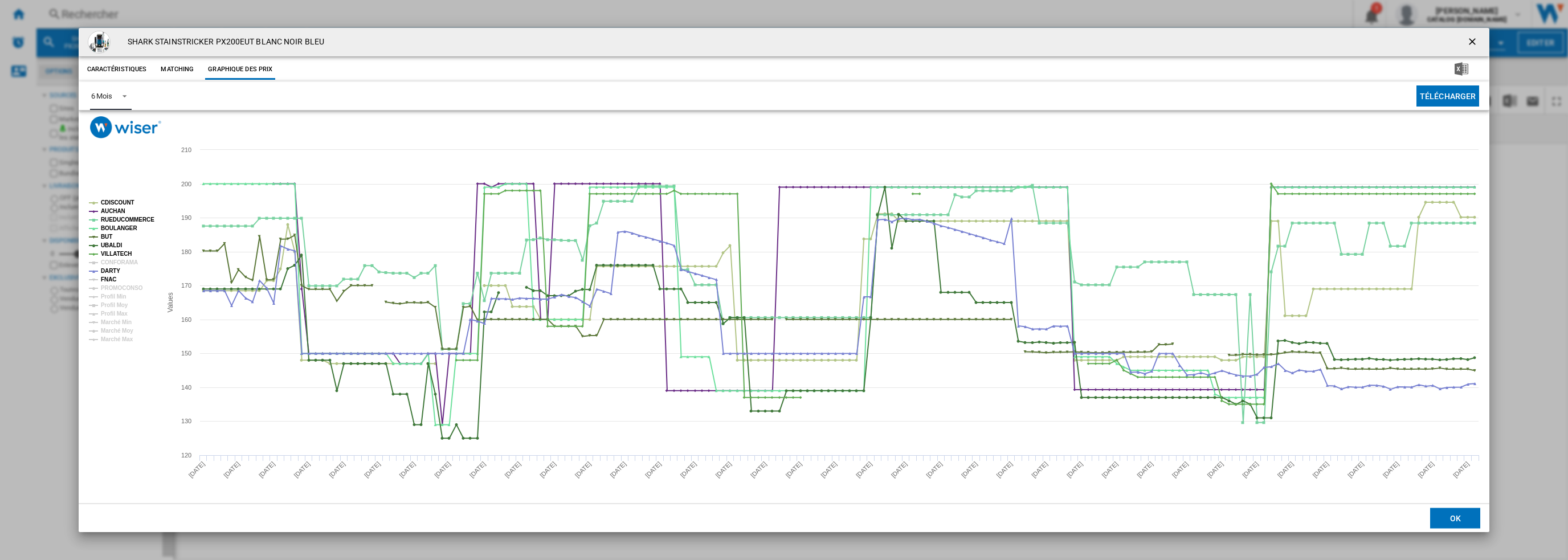
click at [110, 281] on tspan "FNAC" at bounding box center [108, 279] width 15 height 7
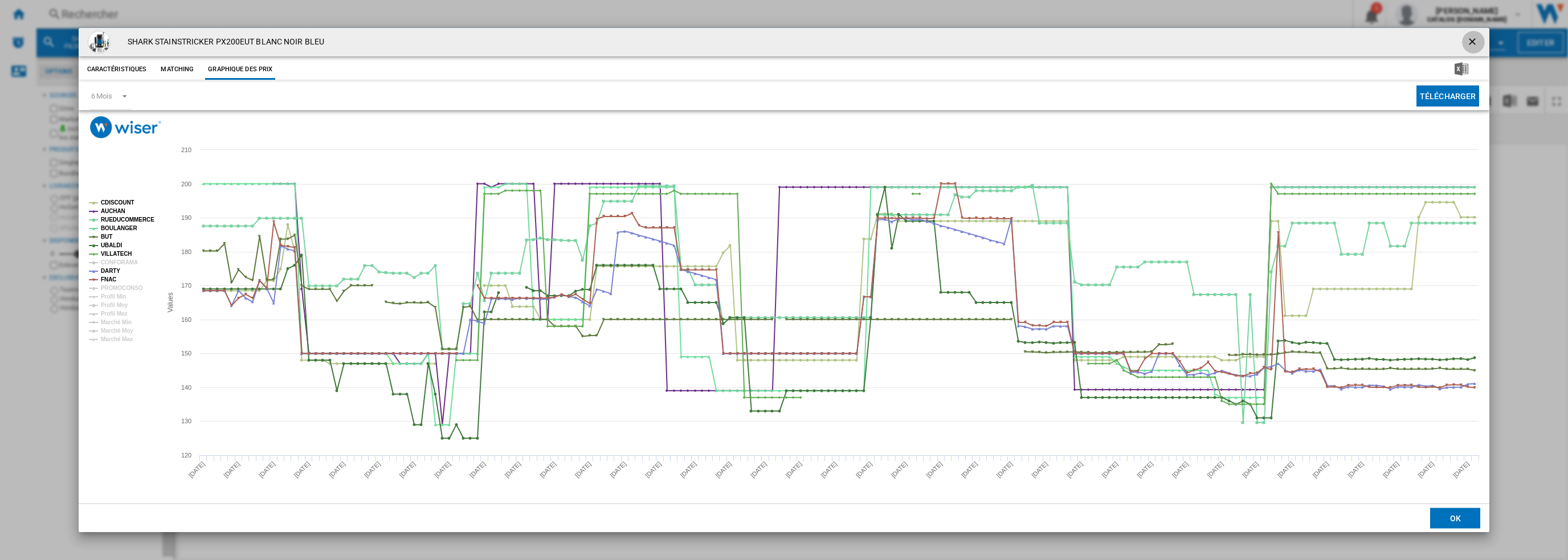
click at [1472, 41] on ng-md-icon "getI18NText('BUTTONS.CLOSE_DIALOG')" at bounding box center [1474, 43] width 14 height 14
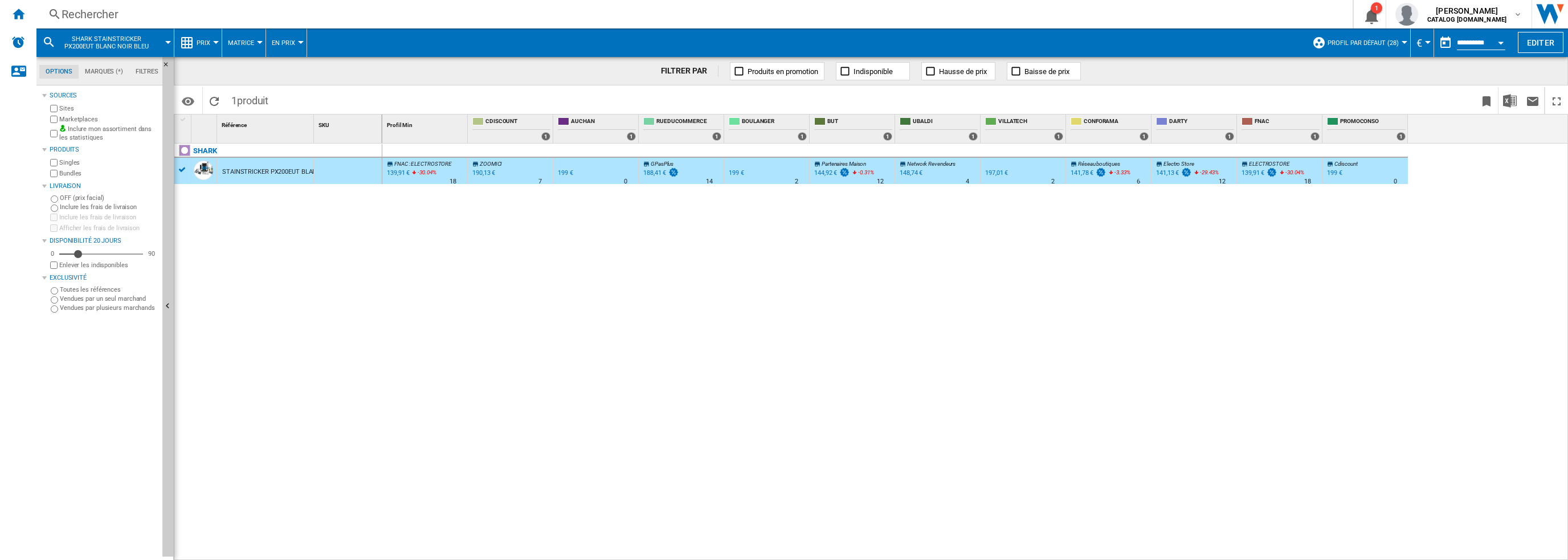
click at [197, 11] on div "Rechercher" at bounding box center [693, 15] width 1262 height 16
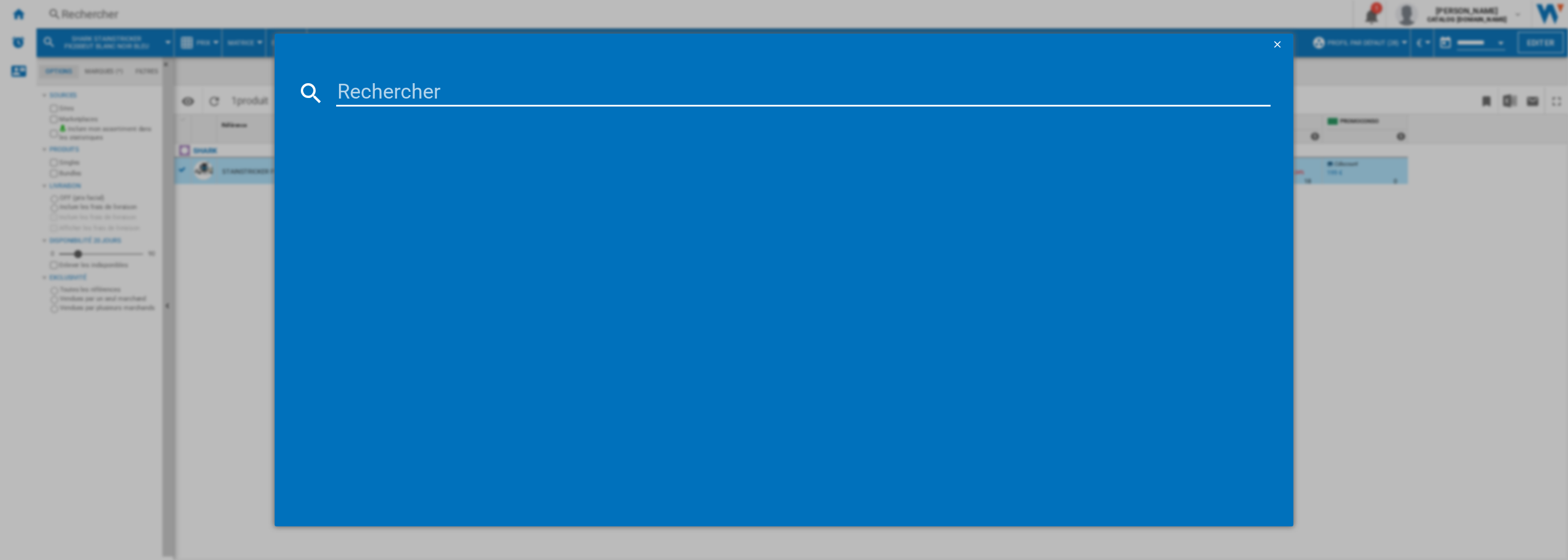
click at [376, 89] on input at bounding box center [804, 93] width 935 height 27
click at [460, 99] on input "PX200SOL" at bounding box center [804, 93] width 935 height 27
type input "PX200"
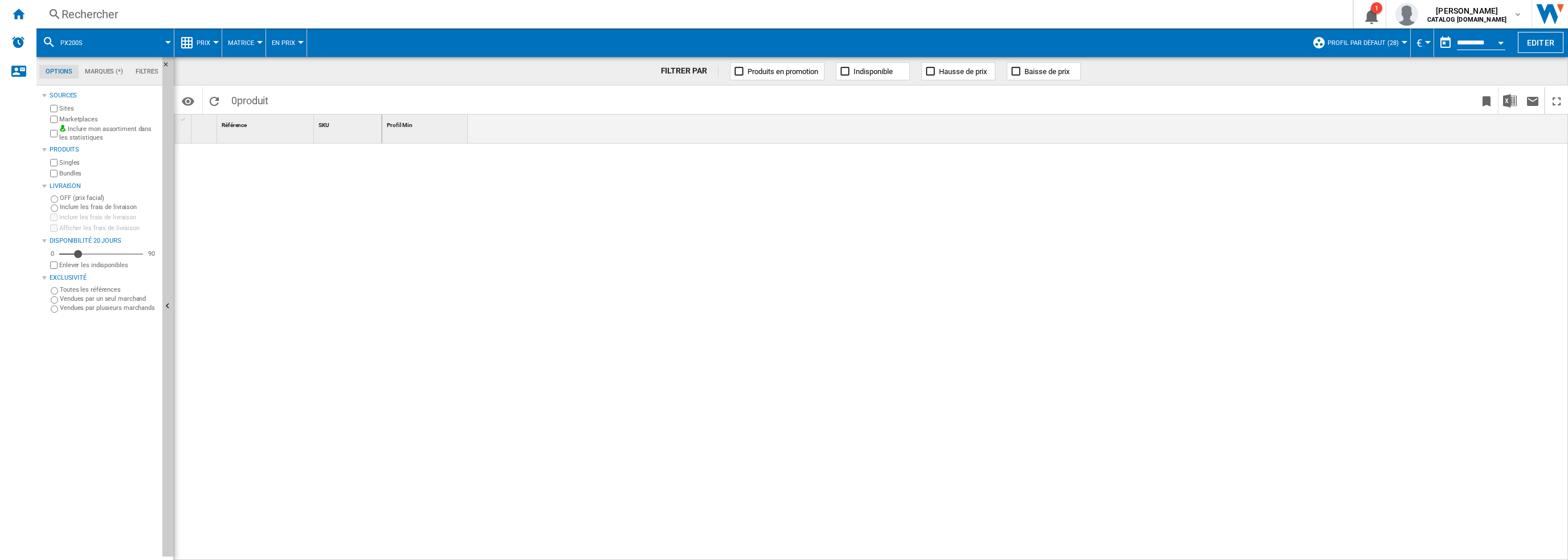
click at [284, 19] on div "Rechercher" at bounding box center [693, 15] width 1262 height 16
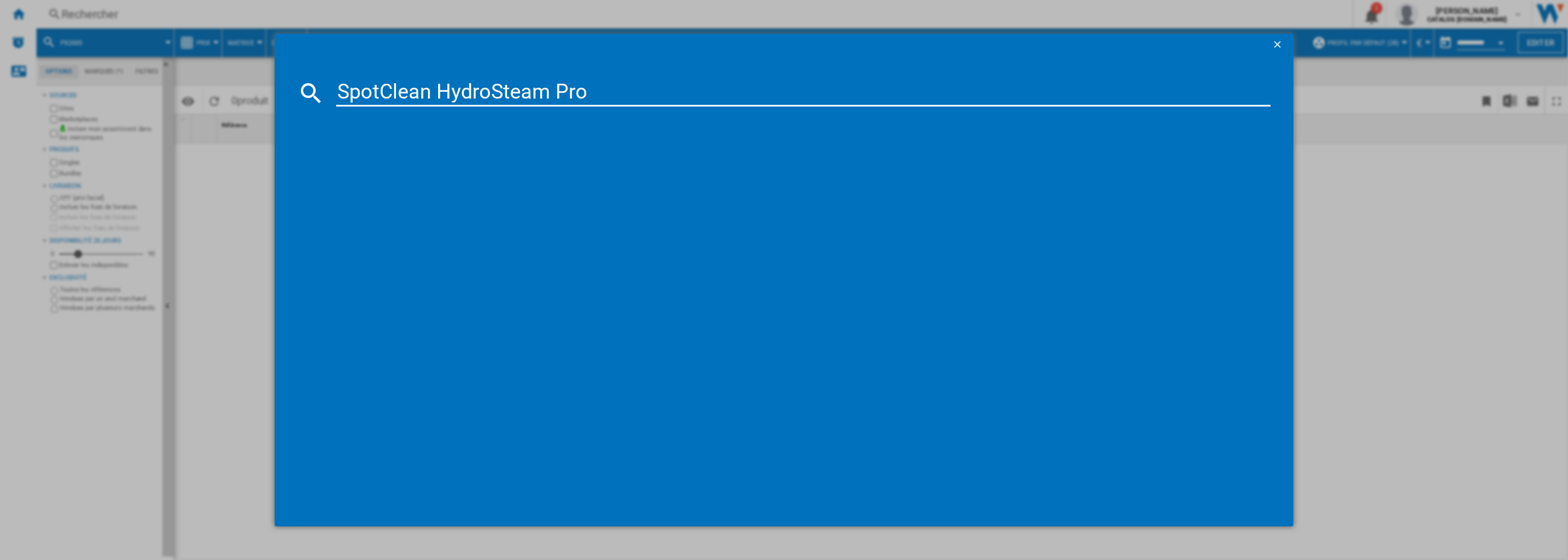
type input "SpotClean HydroSteam Pro"
click at [470, 166] on div "BISSELL SPOTCLEAN HYDROSTEAM PRO NOIR" at bounding box center [792, 166] width 924 height 11
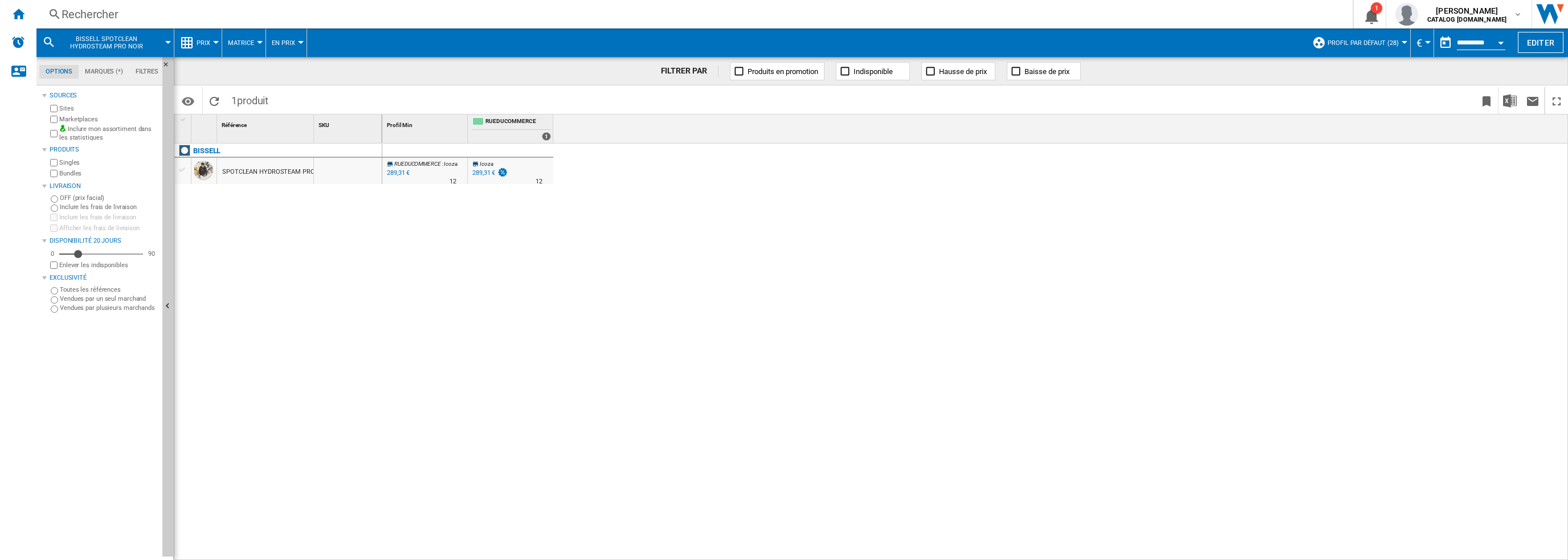
click at [264, 170] on div "SPOTCLEAN HYDROSTEAM PRO NOIR" at bounding box center [277, 172] width 109 height 26
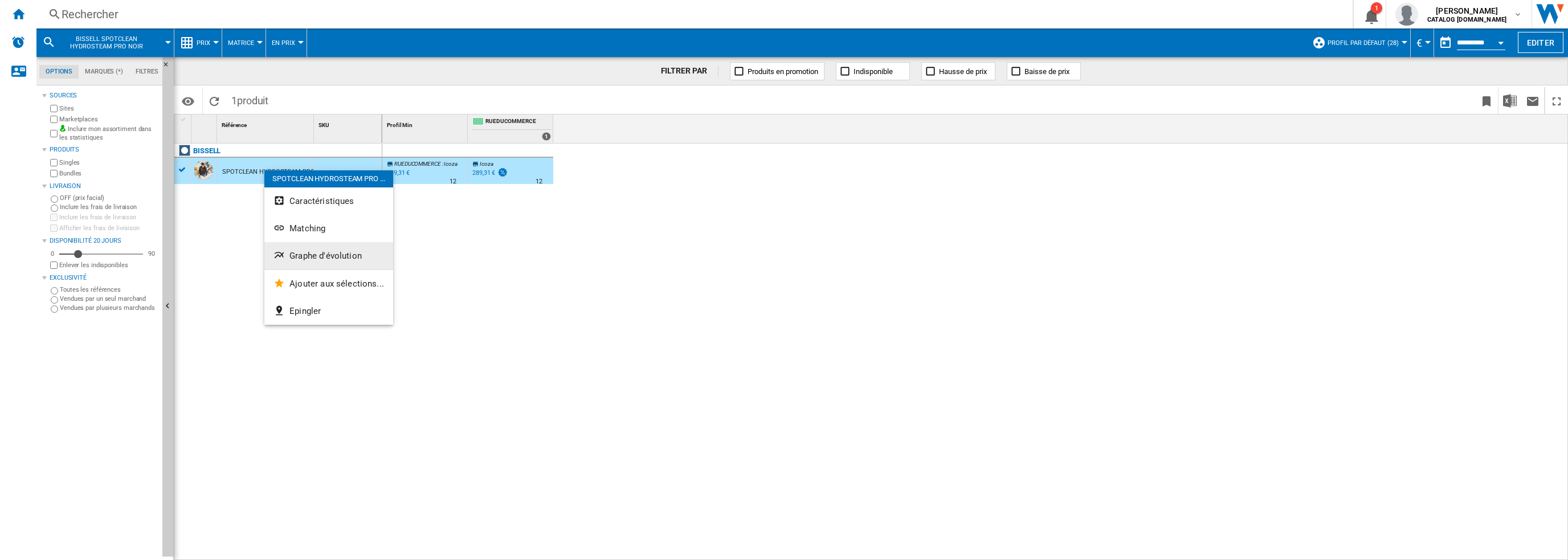
click at [329, 257] on span "Graphe d'évolution" at bounding box center [325, 256] width 72 height 10
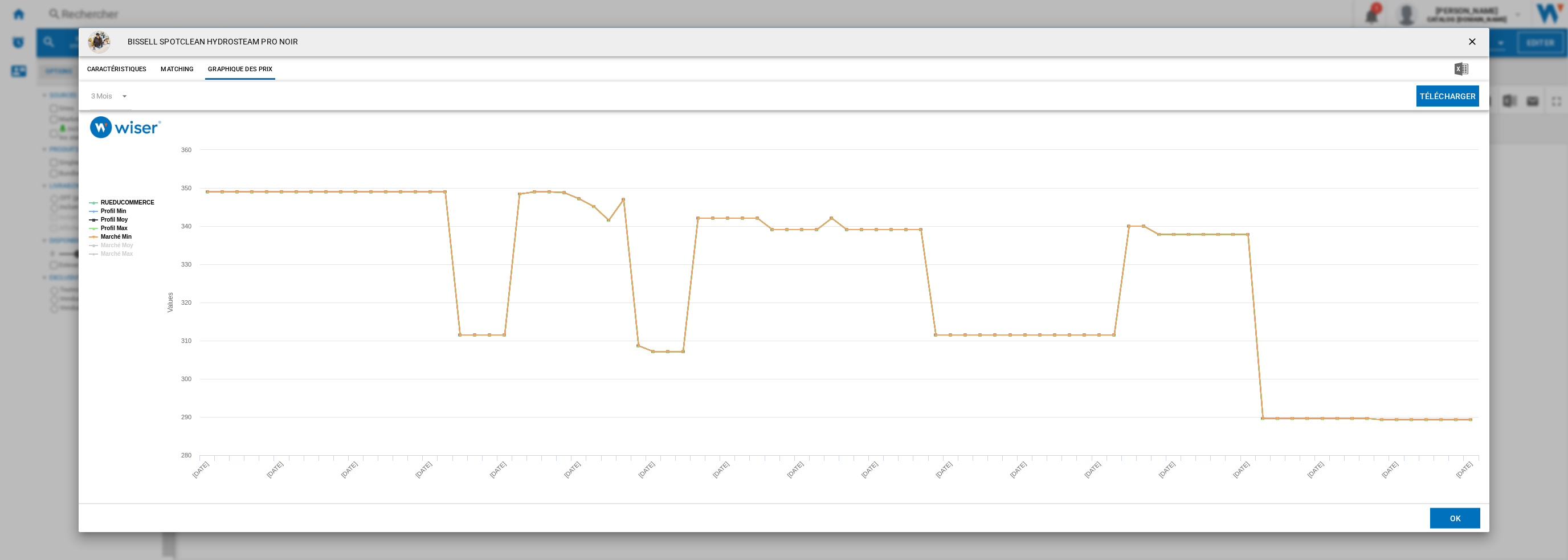
click at [381, 11] on div "BISSELL SPOTCLEAN HYDROSTEAM PRO NOIR Caractéristiques Matching Graphique des p…" at bounding box center [784, 280] width 1568 height 560
click at [1471, 40] on ng-md-icon "getI18NText('BUTTONS.CLOSE_DIALOG')" at bounding box center [1474, 43] width 14 height 14
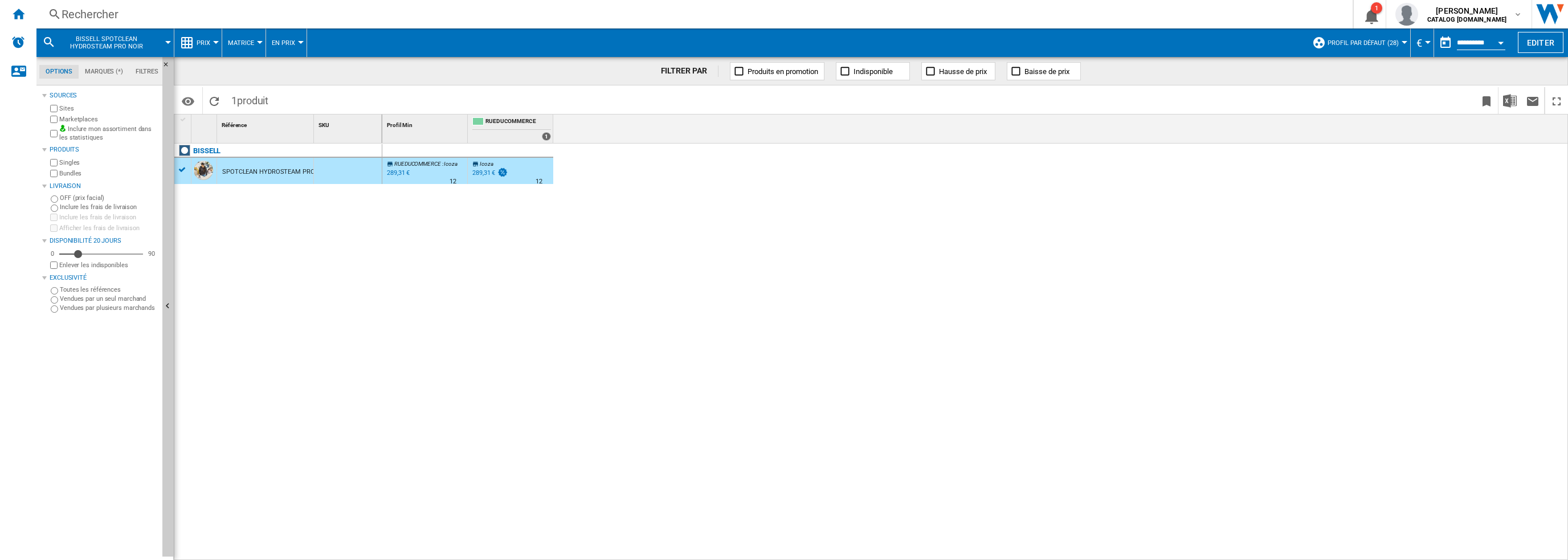
click at [598, 14] on div "Rechercher" at bounding box center [693, 15] width 1262 height 16
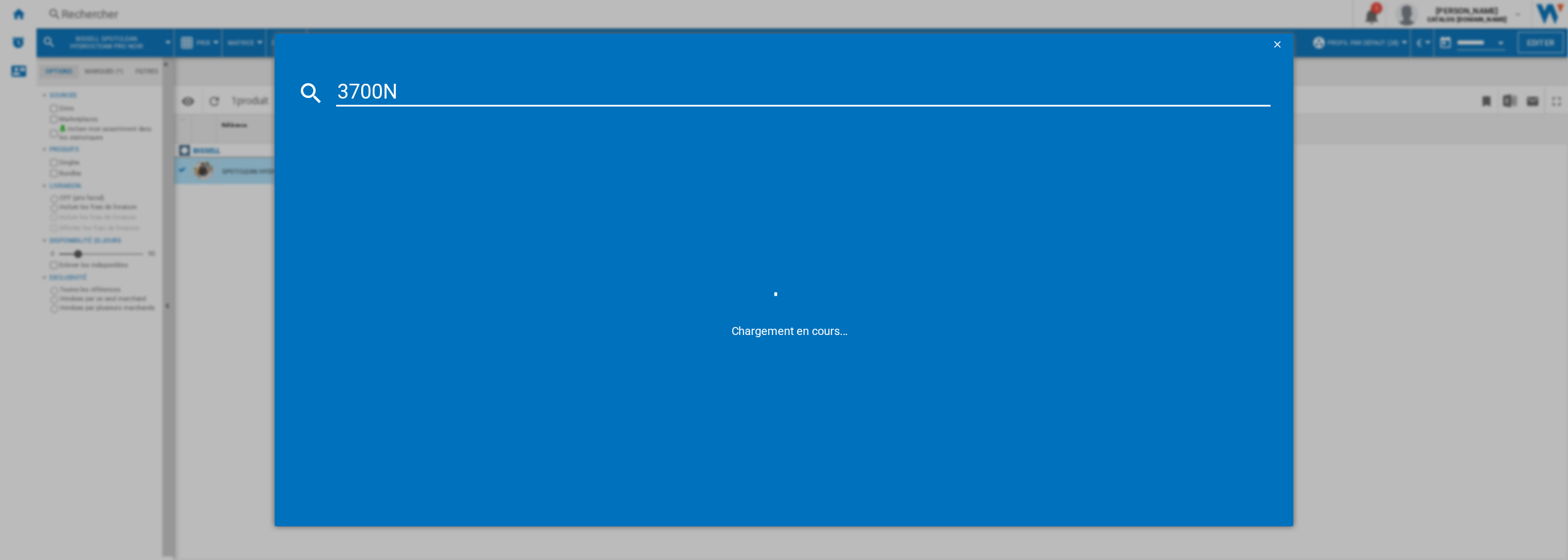
type input "3700N"
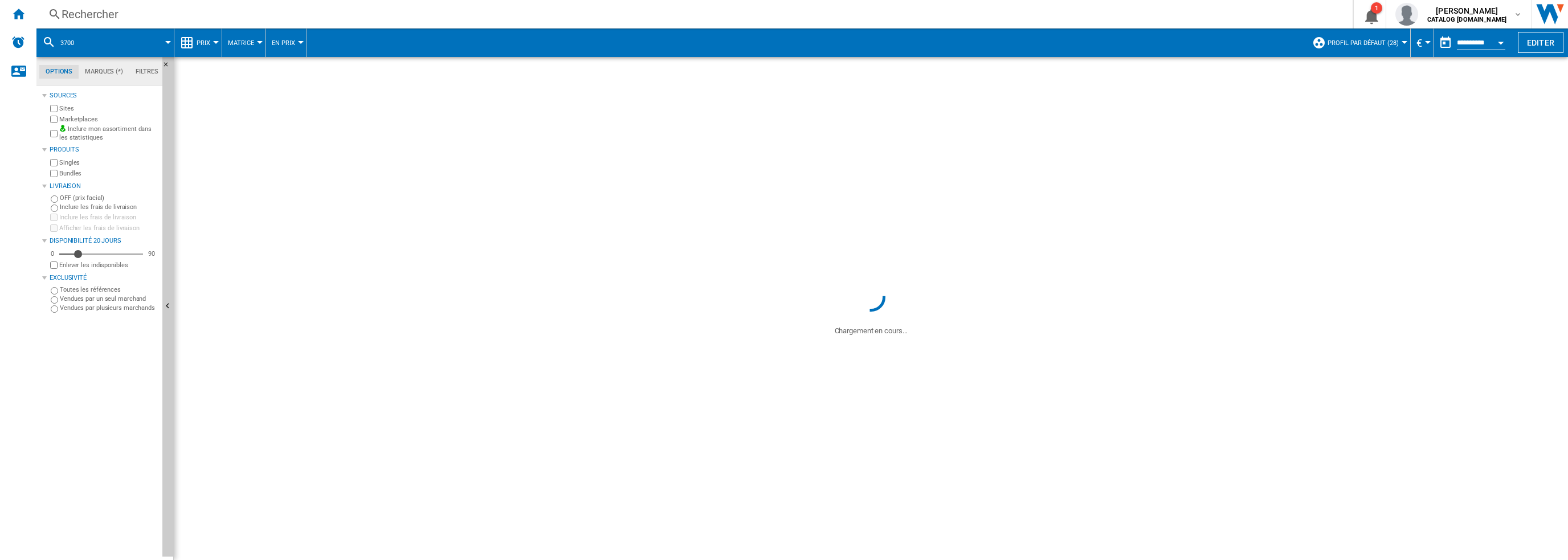
click at [258, 21] on div "Rechercher" at bounding box center [693, 15] width 1262 height 16
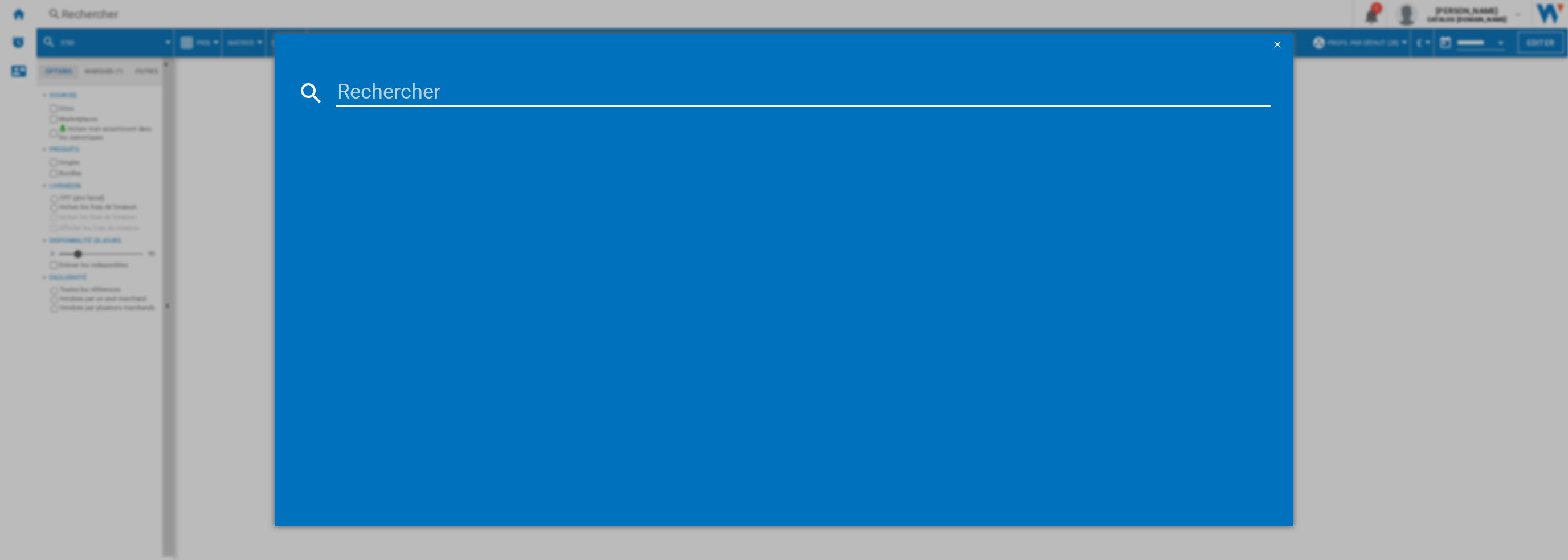
click at [401, 94] on input at bounding box center [804, 93] width 935 height 27
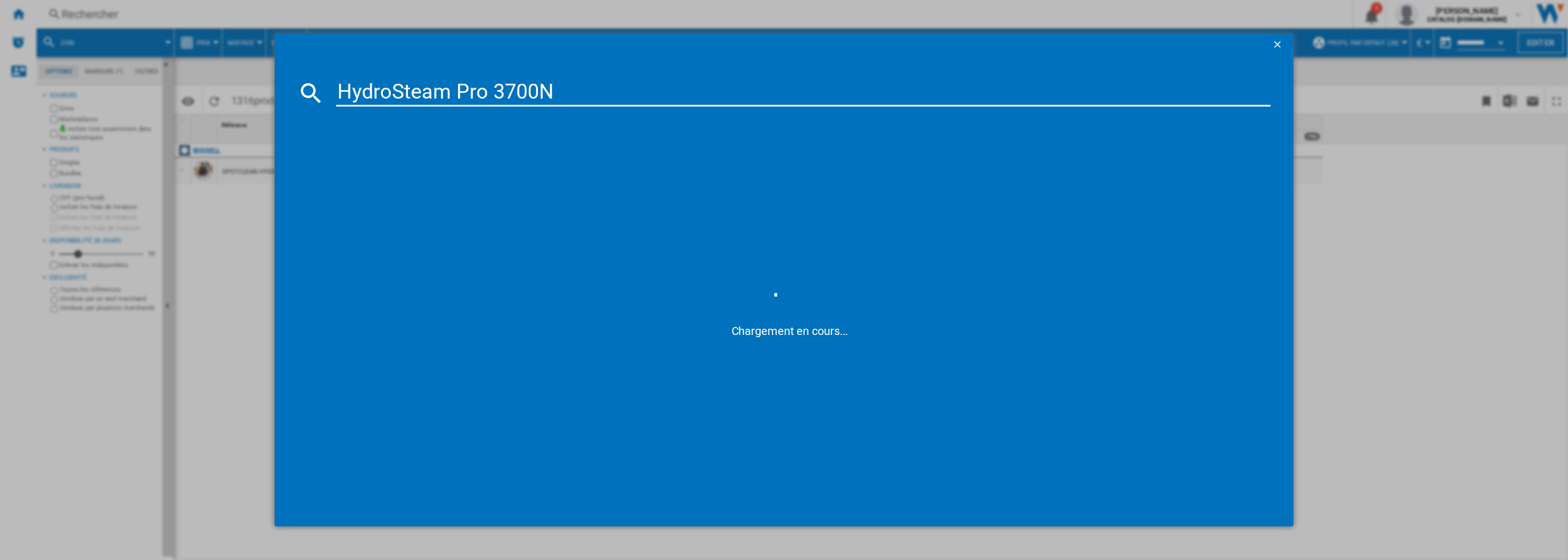
click at [387, 97] on input "HydroSteam Pro 3700N" at bounding box center [804, 93] width 935 height 27
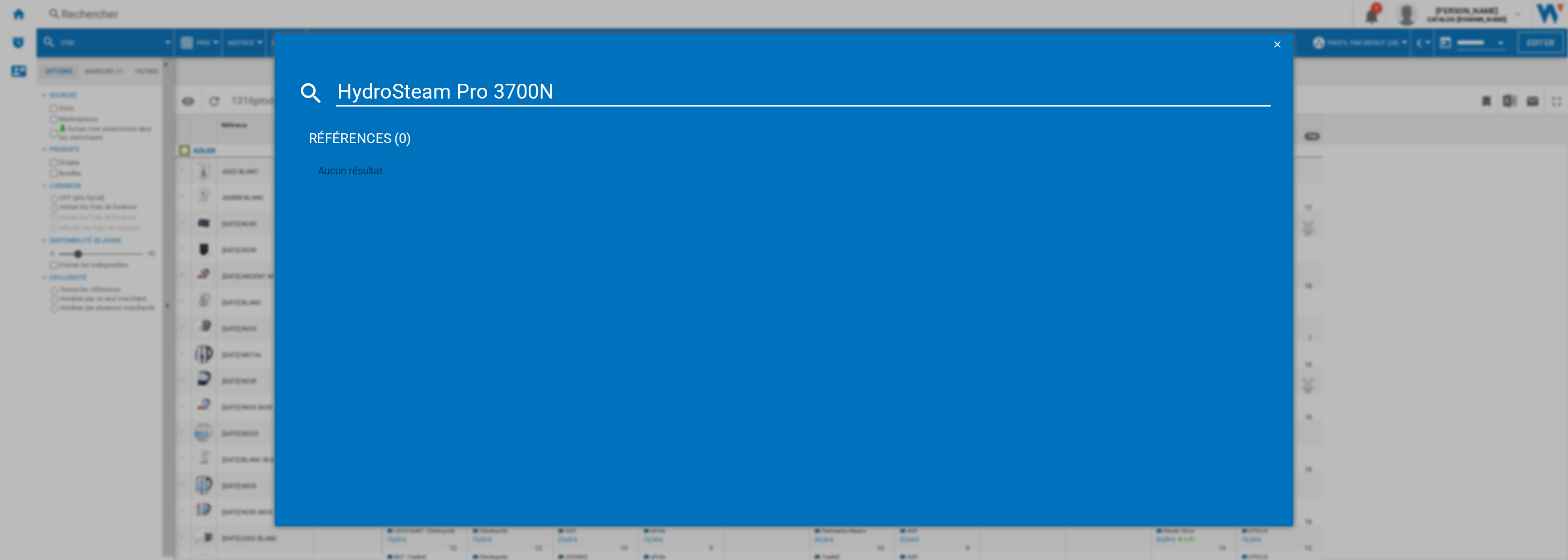
drag, startPoint x: 484, startPoint y: 95, endPoint x: 339, endPoint y: 95, distance: 145.0
click at [339, 95] on input "HydroSteam Pro 3700N" at bounding box center [804, 93] width 935 height 27
type input "bissel 3700N"
click at [402, 163] on div "BISSELL SPOTCLEAN B3700N NOIR" at bounding box center [792, 166] width 924 height 11
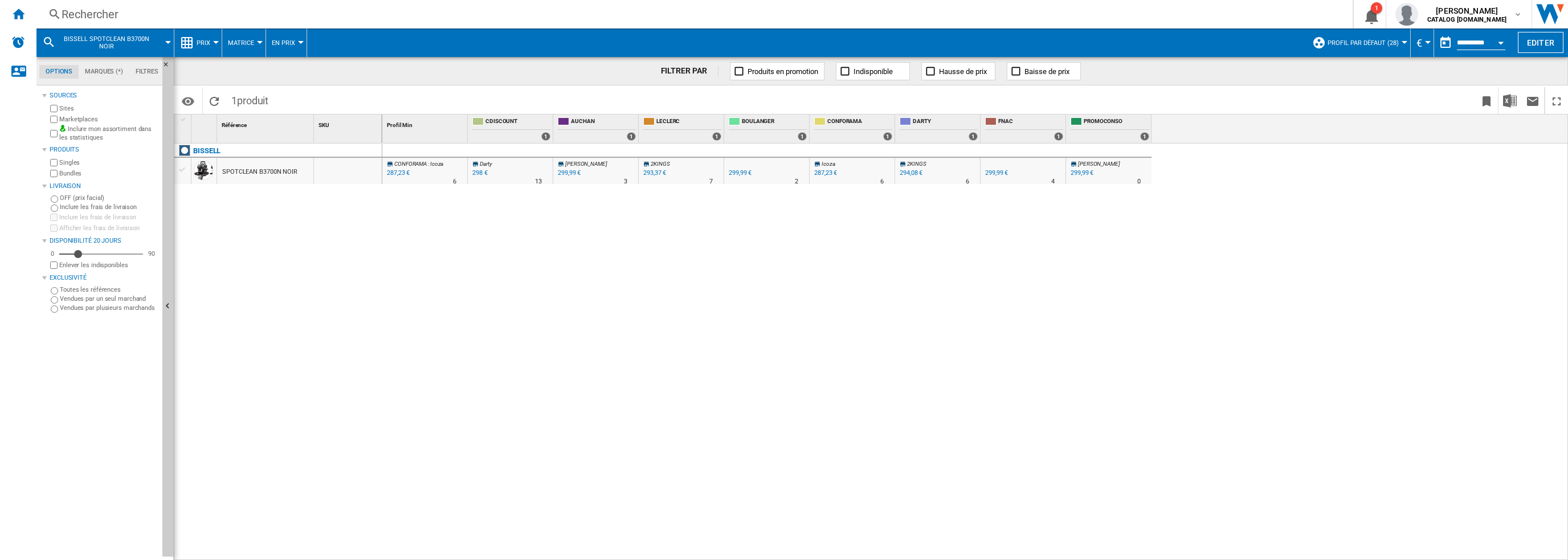
click at [264, 171] on div "SPOTCLEAN B3700N NOIR" at bounding box center [260, 172] width 75 height 26
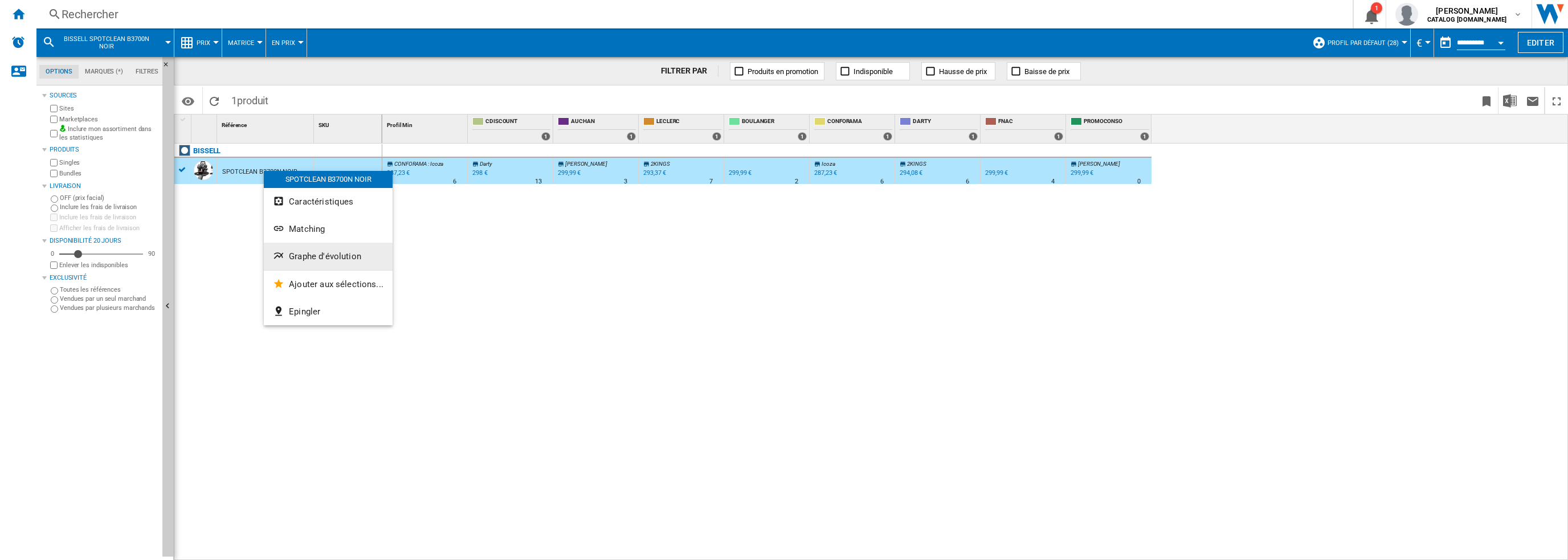
click at [326, 253] on span "Graphe d'évolution" at bounding box center [325, 256] width 72 height 10
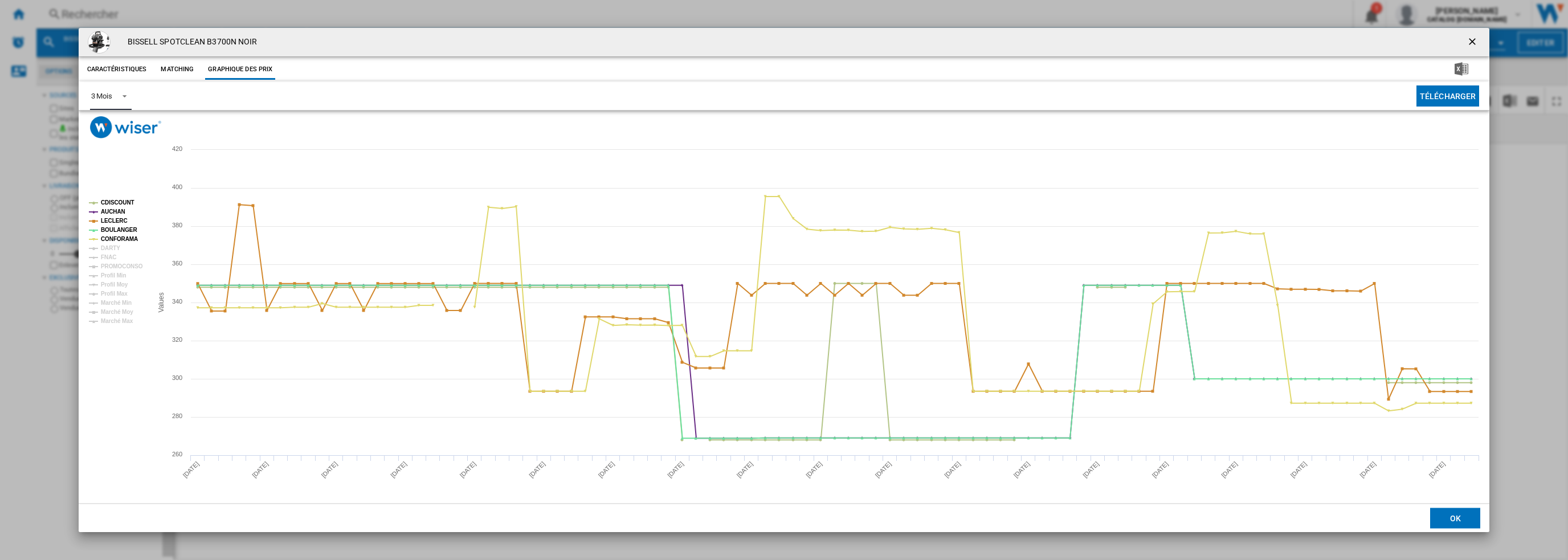
click at [102, 92] on div "3 Mois" at bounding box center [102, 96] width 21 height 9
click at [107, 124] on div "6 Mois" at bounding box center [101, 124] width 21 height 10
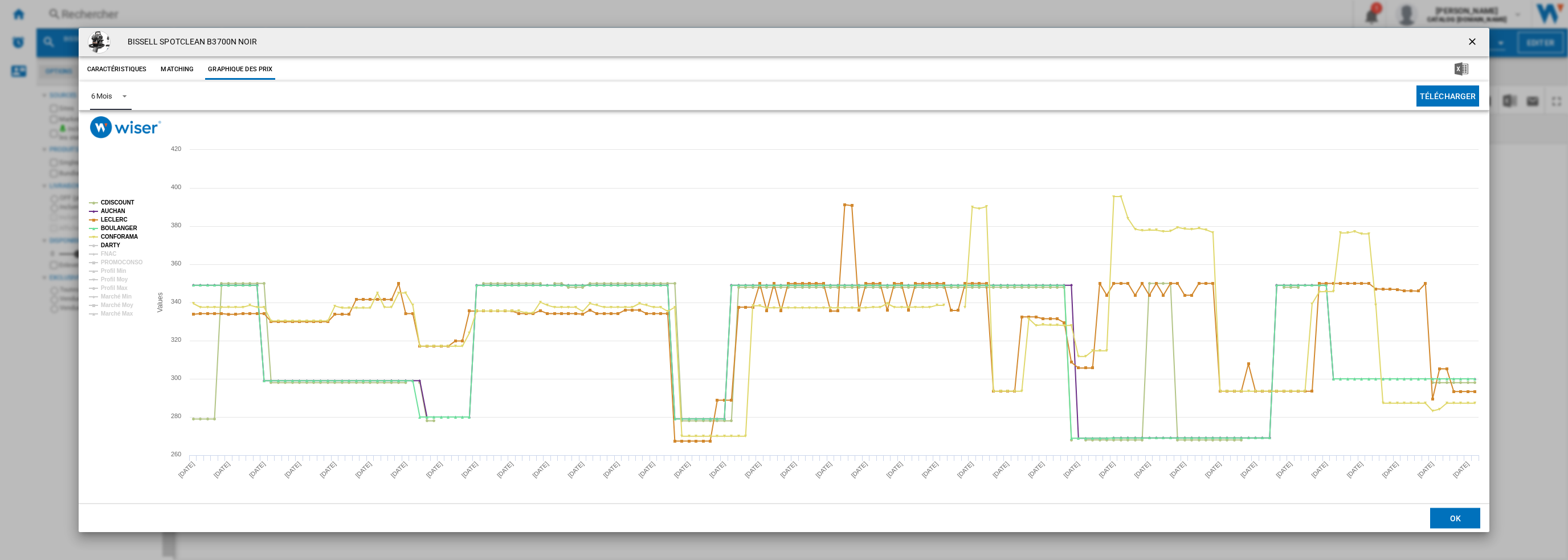
click at [109, 246] on tspan "DARTY" at bounding box center [110, 245] width 19 height 7
click at [107, 255] on tspan "FNAC" at bounding box center [108, 254] width 15 height 7
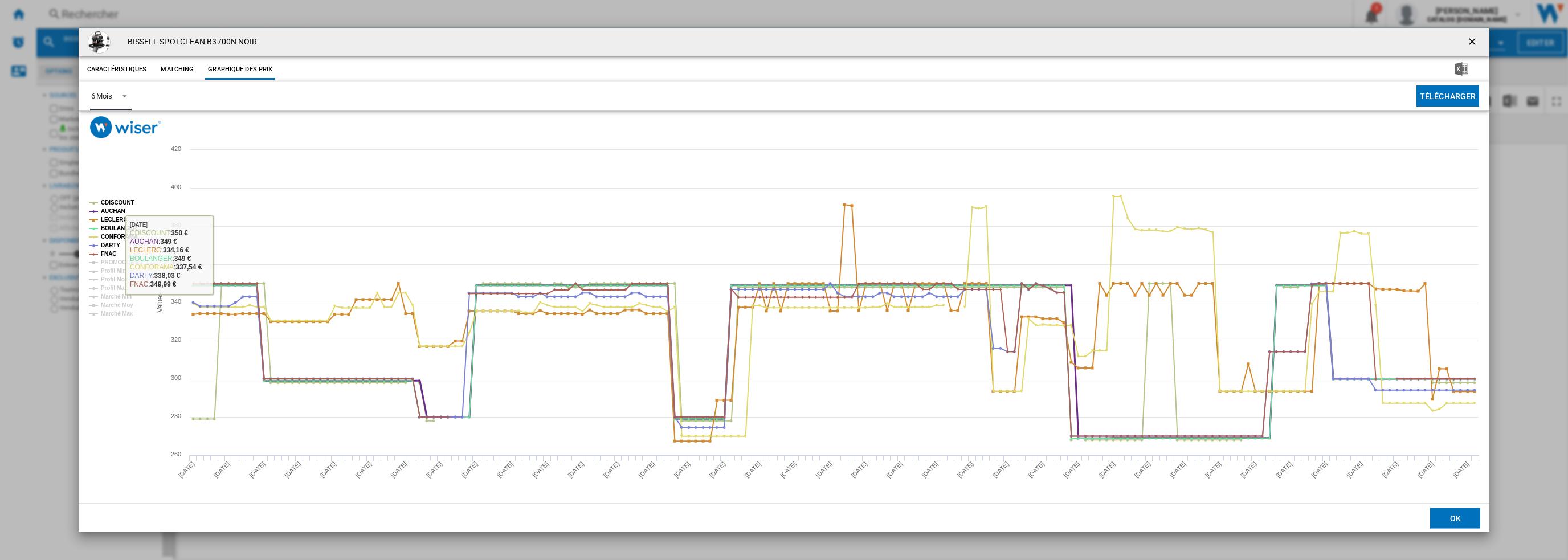
click at [116, 210] on tspan "AUCHAN" at bounding box center [113, 211] width 24 height 7
click at [115, 221] on tspan "LECLERC" at bounding box center [114, 219] width 27 height 7
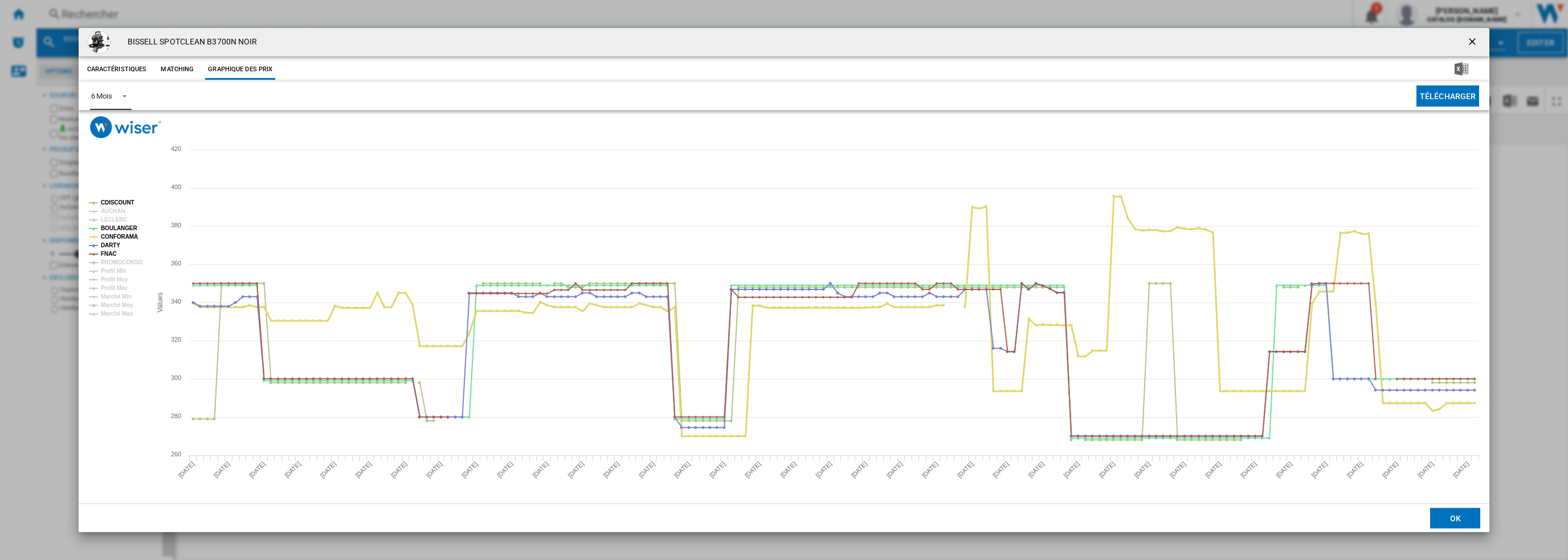
click at [127, 235] on tspan "CONFORAMA" at bounding box center [119, 236] width 37 height 7
